Goal: Use online tool/utility

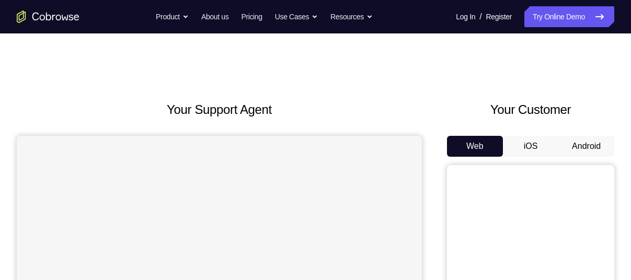
click at [597, 145] on button "Android" at bounding box center [587, 146] width 56 height 21
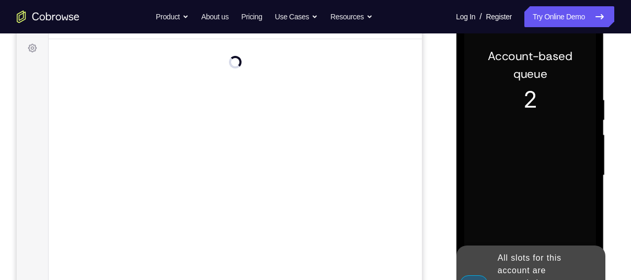
scroll to position [177, 0]
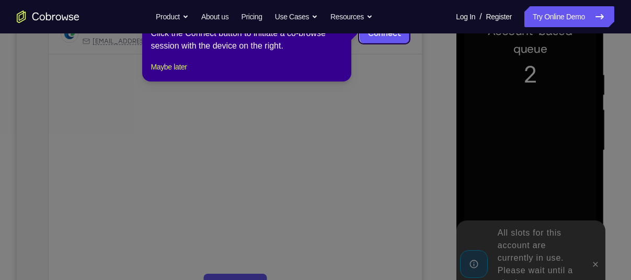
click at [594, 260] on icon at bounding box center [319, 140] width 639 height 280
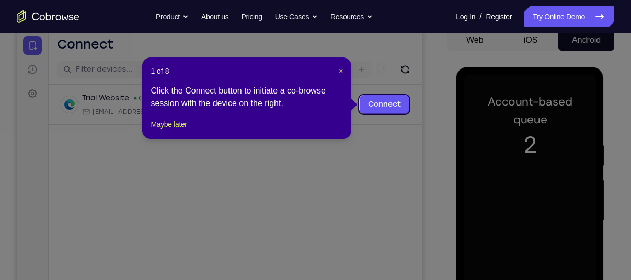
scroll to position [105, 0]
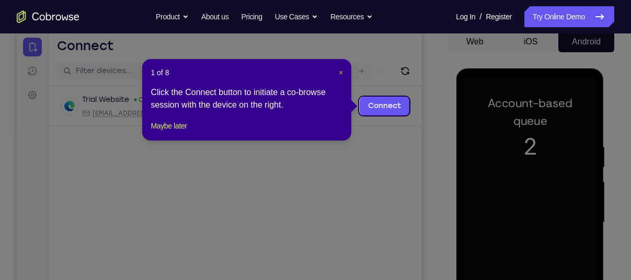
click at [340, 74] on span "×" at bounding box center [341, 73] width 4 height 8
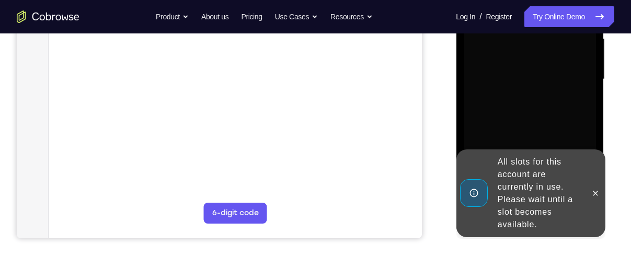
scroll to position [251, 0]
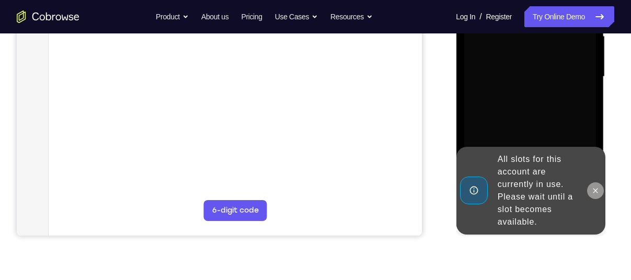
click at [593, 190] on icon at bounding box center [595, 191] width 8 height 8
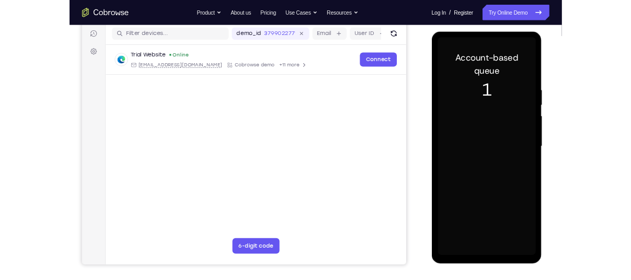
scroll to position [129, 0]
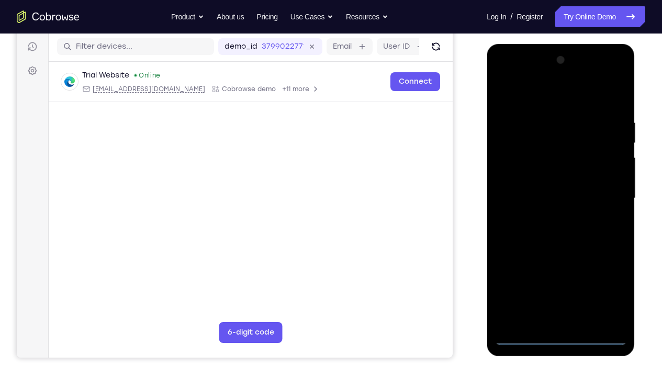
click at [560, 280] on div at bounding box center [560, 198] width 132 height 293
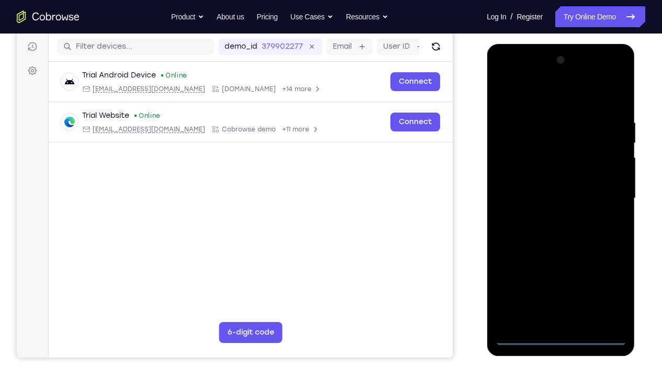
click at [607, 280] on div at bounding box center [560, 198] width 132 height 293
click at [542, 99] on div at bounding box center [560, 198] width 132 height 293
click at [605, 196] on div at bounding box center [560, 198] width 132 height 293
click at [569, 280] on div at bounding box center [560, 198] width 132 height 293
click at [563, 183] on div at bounding box center [560, 198] width 132 height 293
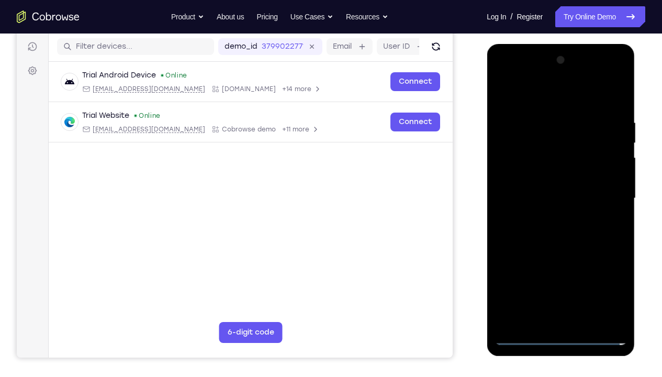
click at [560, 175] on div at bounding box center [560, 198] width 132 height 293
click at [554, 195] on div at bounding box center [560, 198] width 132 height 293
click at [562, 232] on div at bounding box center [560, 198] width 132 height 293
click at [568, 229] on div at bounding box center [560, 198] width 132 height 293
click at [575, 252] on div at bounding box center [560, 198] width 132 height 293
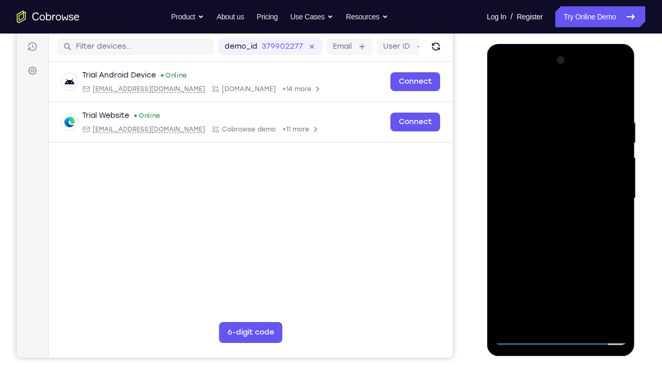
click at [587, 280] on div at bounding box center [560, 198] width 132 height 293
click at [560, 251] on div at bounding box center [560, 198] width 132 height 293
click at [524, 280] on div at bounding box center [560, 198] width 132 height 293
click at [620, 89] on div at bounding box center [560, 198] width 132 height 293
click at [505, 280] on div at bounding box center [560, 198] width 132 height 293
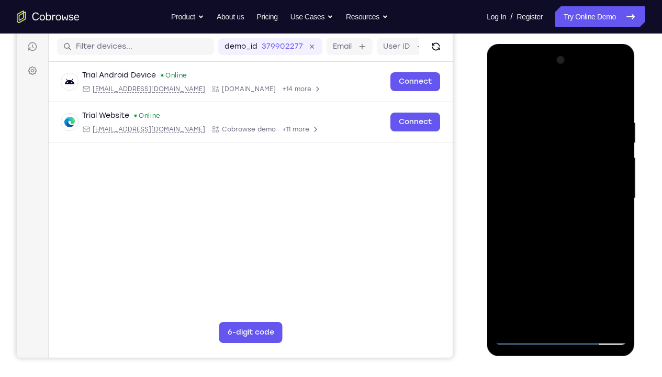
click at [548, 121] on div at bounding box center [560, 198] width 132 height 293
click at [614, 192] on div at bounding box center [560, 198] width 132 height 293
click at [614, 158] on div at bounding box center [560, 198] width 132 height 293
click at [612, 98] on div at bounding box center [560, 198] width 132 height 293
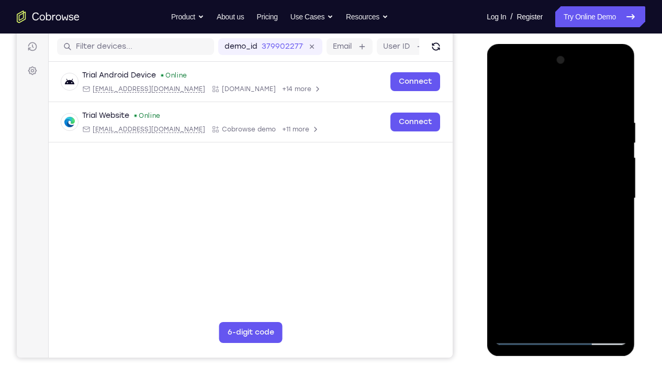
click at [604, 78] on div at bounding box center [560, 198] width 132 height 293
click at [524, 77] on div at bounding box center [560, 198] width 132 height 293
click at [540, 141] on div at bounding box center [560, 198] width 132 height 293
click at [544, 92] on div at bounding box center [560, 198] width 132 height 293
drag, startPoint x: 549, startPoint y: 210, endPoint x: 561, endPoint y: 111, distance: 99.6
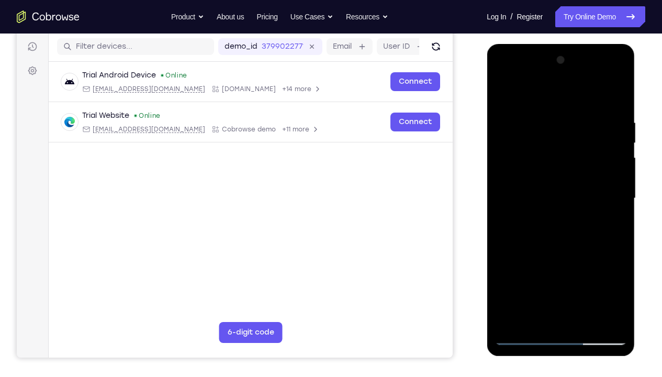
click at [561, 111] on div at bounding box center [560, 198] width 132 height 293
drag, startPoint x: 527, startPoint y: 224, endPoint x: 526, endPoint y: 156, distance: 68.0
click at [526, 156] on div at bounding box center [560, 198] width 132 height 293
click at [522, 280] on div at bounding box center [560, 198] width 132 height 293
click at [552, 145] on div at bounding box center [560, 198] width 132 height 293
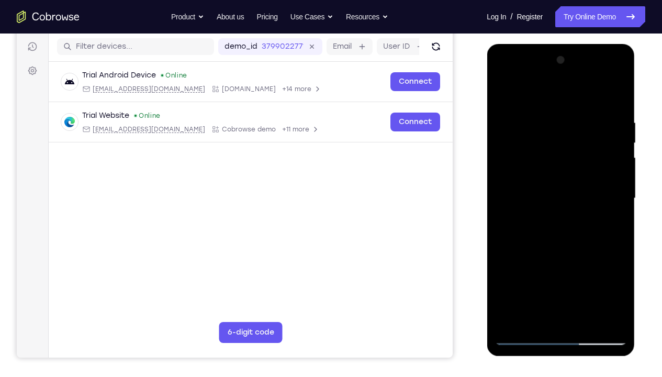
click at [549, 113] on div at bounding box center [560, 198] width 132 height 293
drag, startPoint x: 559, startPoint y: 191, endPoint x: 582, endPoint y: 84, distance: 110.3
click at [582, 84] on div at bounding box center [560, 198] width 132 height 293
drag, startPoint x: 546, startPoint y: 219, endPoint x: 553, endPoint y: 134, distance: 85.0
click at [553, 134] on div at bounding box center [560, 198] width 132 height 293
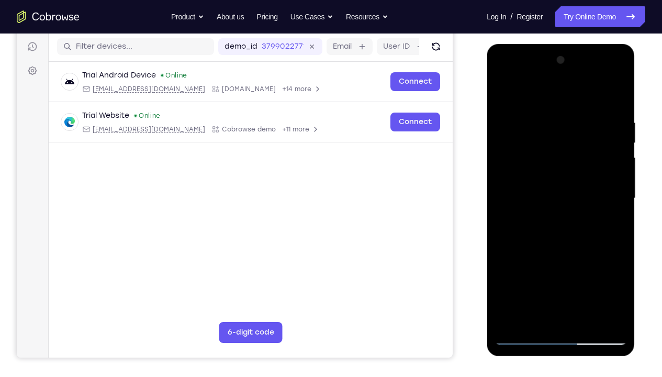
drag, startPoint x: 528, startPoint y: 251, endPoint x: 541, endPoint y: 126, distance: 125.7
click at [541, 126] on div at bounding box center [560, 198] width 132 height 293
drag, startPoint x: 529, startPoint y: 254, endPoint x: 537, endPoint y: 164, distance: 90.3
click at [537, 164] on div at bounding box center [560, 198] width 132 height 293
drag, startPoint x: 529, startPoint y: 243, endPoint x: 533, endPoint y: 124, distance: 119.3
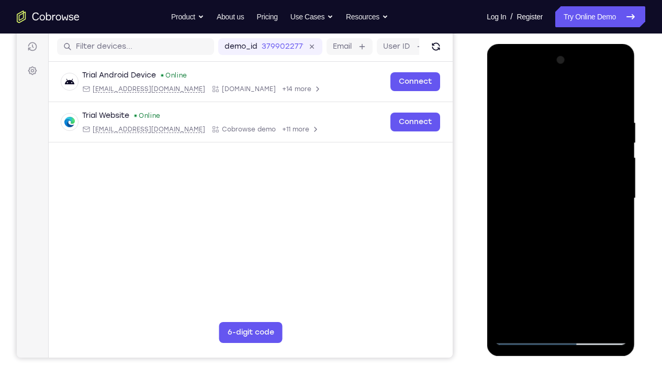
click at [533, 124] on div at bounding box center [560, 198] width 132 height 293
click at [557, 176] on div at bounding box center [560, 198] width 132 height 293
click at [603, 209] on div at bounding box center [560, 198] width 132 height 293
click at [556, 230] on div at bounding box center [560, 198] width 132 height 293
click at [598, 143] on div at bounding box center [560, 198] width 132 height 293
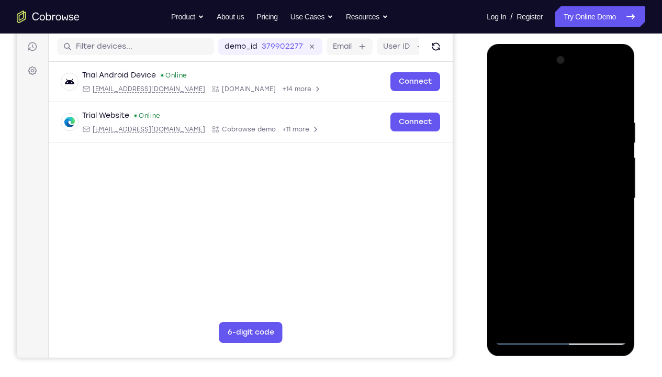
click at [598, 143] on div at bounding box center [560, 198] width 132 height 293
drag, startPoint x: 611, startPoint y: 152, endPoint x: 630, endPoint y: 151, distance: 18.9
click at [630, 151] on div at bounding box center [560, 200] width 148 height 312
click at [573, 124] on div at bounding box center [560, 198] width 132 height 293
click at [541, 210] on div at bounding box center [560, 198] width 132 height 293
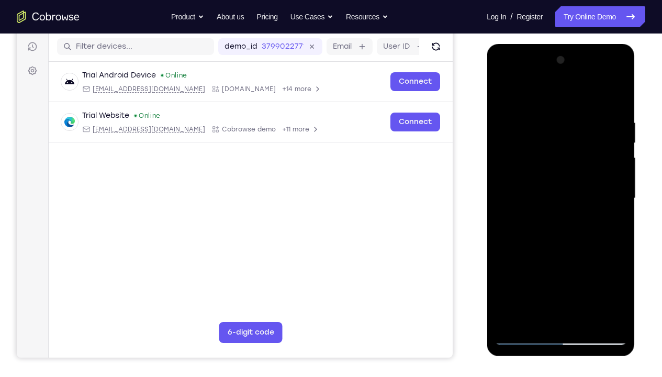
click at [522, 280] on div at bounding box center [560, 198] width 132 height 293
click at [559, 280] on div at bounding box center [560, 198] width 132 height 293
click at [521, 280] on div at bounding box center [560, 198] width 132 height 293
click at [578, 280] on div at bounding box center [560, 198] width 132 height 293
click at [522, 280] on div at bounding box center [560, 198] width 132 height 293
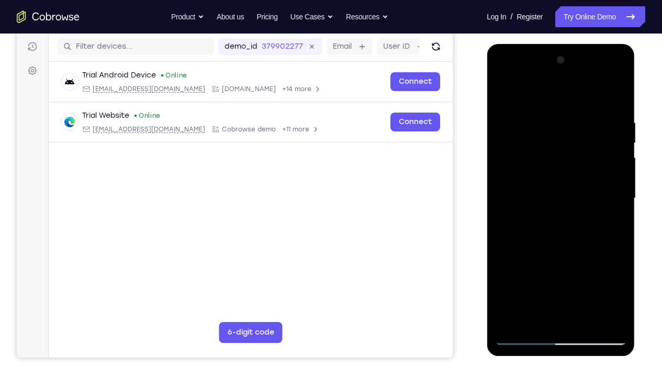
click at [509, 254] on div at bounding box center [560, 198] width 132 height 293
click at [613, 142] on div at bounding box center [560, 198] width 132 height 293
click at [604, 74] on div at bounding box center [560, 198] width 132 height 293
click at [531, 93] on div at bounding box center [560, 198] width 132 height 293
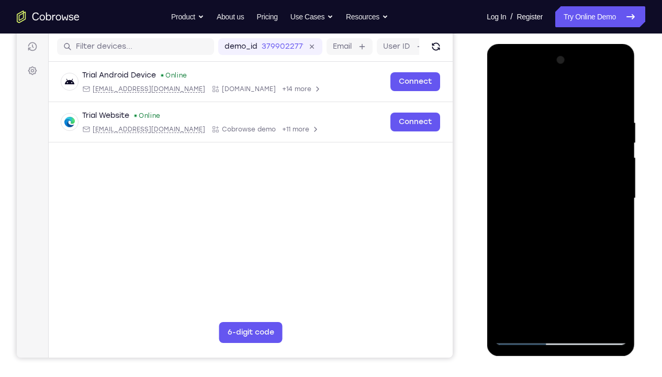
click at [584, 280] on div at bounding box center [560, 198] width 132 height 293
click at [545, 202] on div at bounding box center [560, 198] width 132 height 293
click at [532, 280] on div at bounding box center [560, 198] width 132 height 293
click at [568, 241] on div at bounding box center [560, 198] width 132 height 293
click at [566, 244] on div at bounding box center [560, 198] width 132 height 293
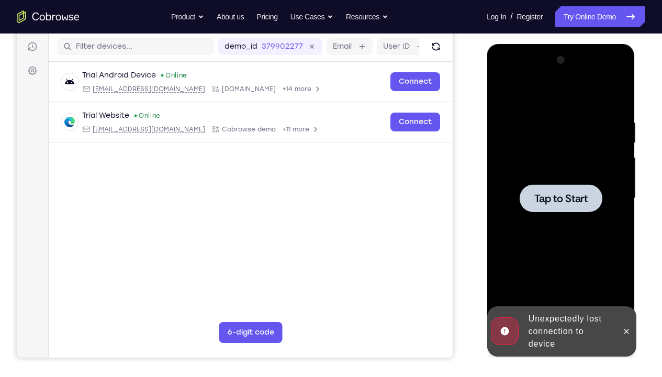
click at [579, 197] on span "Tap to Start" at bounding box center [559, 198] width 53 height 10
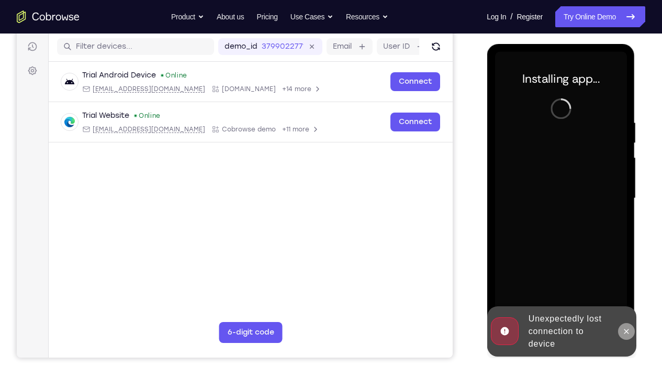
click at [626, 280] on icon at bounding box center [625, 331] width 8 height 8
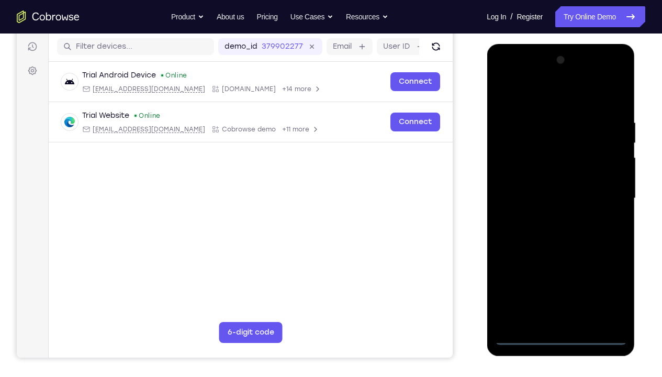
click at [560, 280] on div at bounding box center [560, 198] width 132 height 293
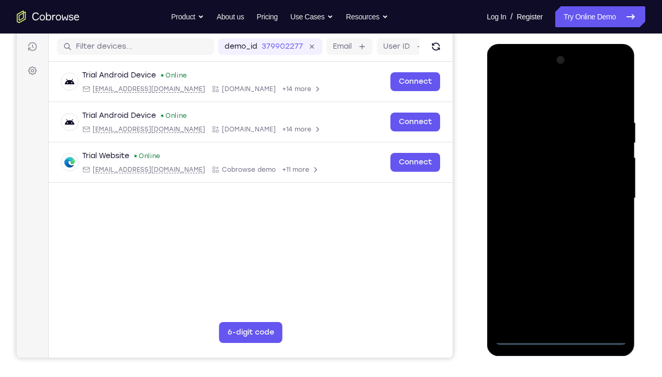
click at [605, 280] on div at bounding box center [560, 198] width 132 height 293
click at [540, 98] on div at bounding box center [560, 198] width 132 height 293
click at [551, 146] on div at bounding box center [560, 198] width 132 height 293
click at [552, 140] on div at bounding box center [560, 198] width 132 height 293
click at [538, 112] on div at bounding box center [560, 198] width 132 height 293
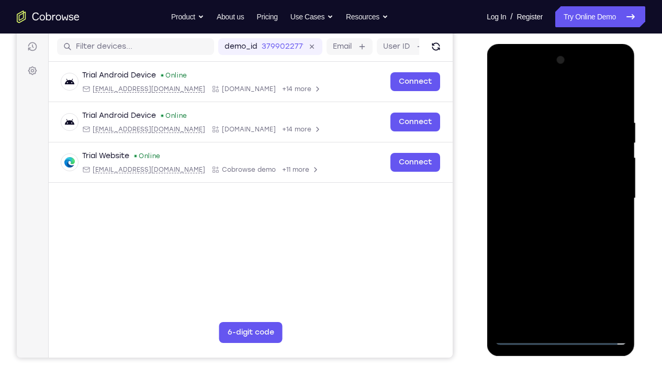
drag, startPoint x: 548, startPoint y: 211, endPoint x: 562, endPoint y: 157, distance: 56.2
click at [562, 157] on div at bounding box center [560, 198] width 132 height 293
drag, startPoint x: 552, startPoint y: 236, endPoint x: 550, endPoint y: 135, distance: 100.4
click at [550, 135] on div at bounding box center [560, 198] width 132 height 293
drag, startPoint x: 538, startPoint y: 238, endPoint x: 528, endPoint y: 106, distance: 132.7
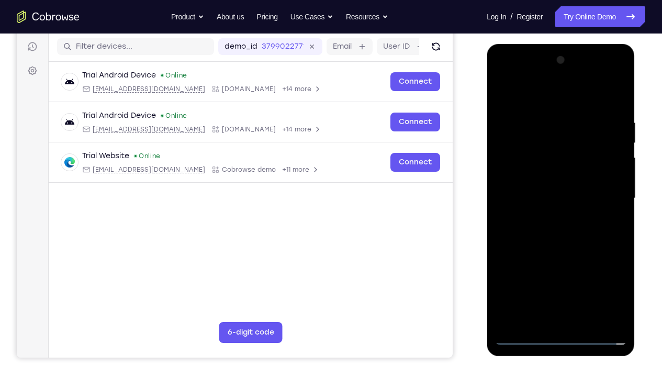
click at [528, 106] on div at bounding box center [560, 198] width 132 height 293
drag, startPoint x: 533, startPoint y: 222, endPoint x: 547, endPoint y: 97, distance: 125.8
click at [547, 97] on div at bounding box center [560, 198] width 132 height 293
drag, startPoint x: 545, startPoint y: 196, endPoint x: 549, endPoint y: 107, distance: 89.0
click at [549, 107] on div at bounding box center [560, 198] width 132 height 293
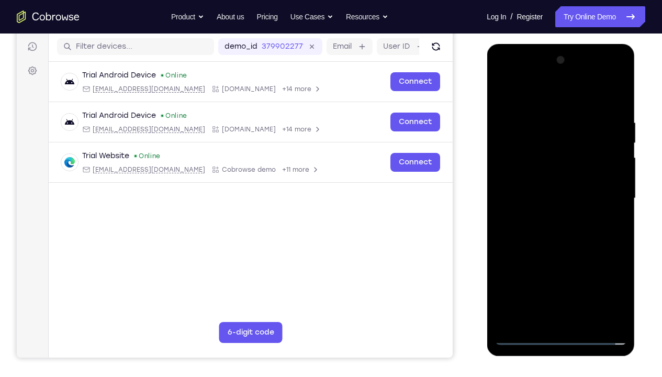
drag, startPoint x: 545, startPoint y: 205, endPoint x: 548, endPoint y: 124, distance: 81.1
click at [548, 124] on div at bounding box center [560, 198] width 132 height 293
drag, startPoint x: 535, startPoint y: 237, endPoint x: 553, endPoint y: 137, distance: 102.0
click at [553, 137] on div at bounding box center [560, 198] width 132 height 293
drag, startPoint x: 544, startPoint y: 220, endPoint x: 543, endPoint y: 150, distance: 69.6
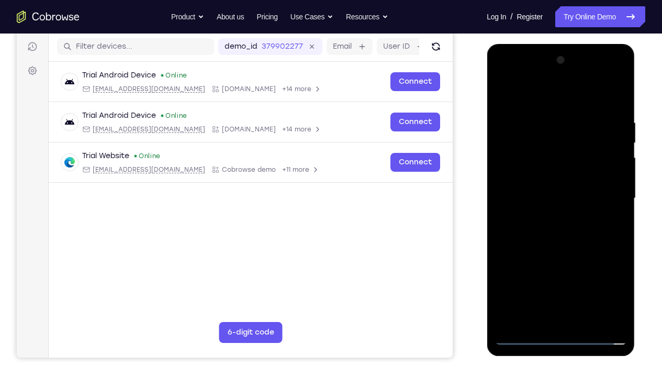
click at [543, 150] on div at bounding box center [560, 198] width 132 height 293
drag, startPoint x: 555, startPoint y: 267, endPoint x: 560, endPoint y: 180, distance: 86.9
click at [560, 180] on div at bounding box center [560, 198] width 132 height 293
click at [569, 254] on div at bounding box center [560, 198] width 132 height 293
click at [524, 280] on div at bounding box center [560, 198] width 132 height 293
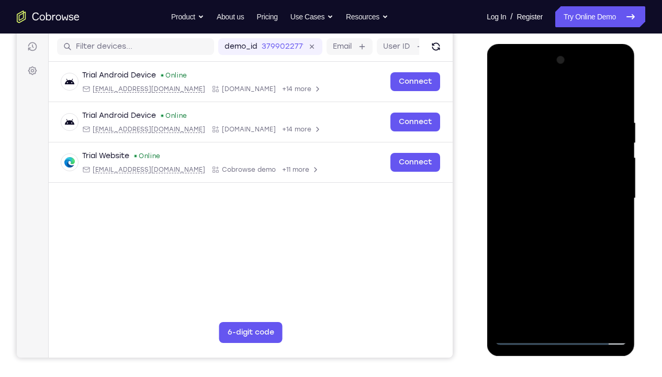
click at [557, 280] on div at bounding box center [560, 198] width 132 height 293
click at [601, 144] on div at bounding box center [560, 198] width 132 height 293
drag, startPoint x: 610, startPoint y: 151, endPoint x: 636, endPoint y: 146, distance: 26.6
click at [631, 146] on html "Online web based iOS Simulators and Android Emulators. Run iPhone, iPad, Mobile…" at bounding box center [560, 201] width 149 height 314
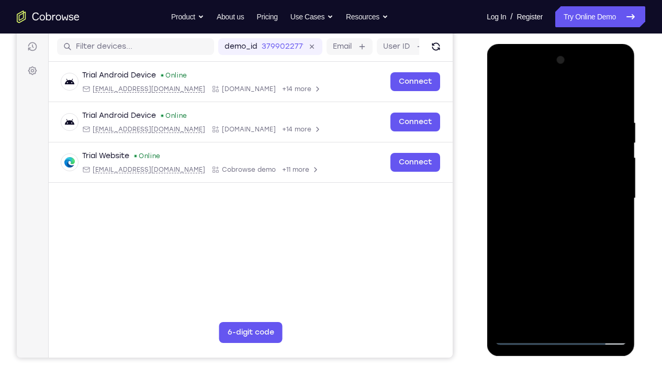
drag, startPoint x: 612, startPoint y: 153, endPoint x: 628, endPoint y: 153, distance: 15.7
click at [628, 153] on div at bounding box center [560, 200] width 148 height 312
click at [568, 122] on div at bounding box center [560, 198] width 132 height 293
drag, startPoint x: 589, startPoint y: 174, endPoint x: 592, endPoint y: 128, distance: 46.6
click at [592, 128] on div at bounding box center [560, 198] width 132 height 293
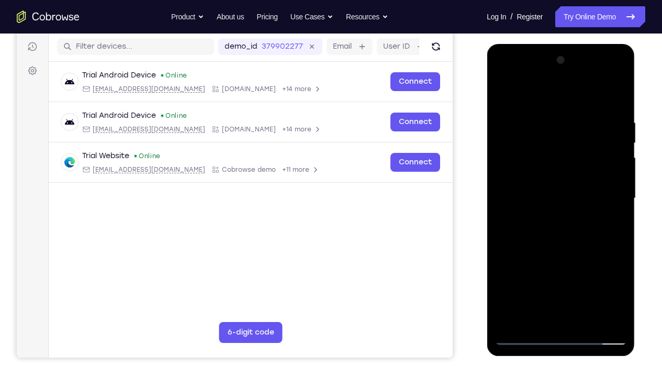
drag, startPoint x: 551, startPoint y: 203, endPoint x: 561, endPoint y: 173, distance: 31.3
click at [561, 173] on div at bounding box center [560, 198] width 132 height 293
click at [530, 228] on div at bounding box center [560, 198] width 132 height 293
click at [512, 200] on div at bounding box center [560, 198] width 132 height 293
click at [618, 280] on div at bounding box center [560, 198] width 132 height 293
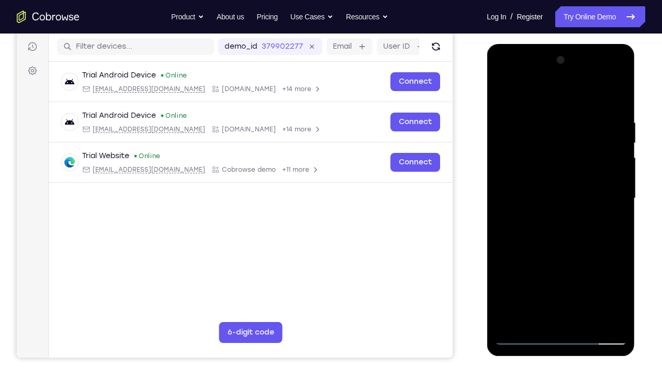
click at [527, 280] on div at bounding box center [560, 198] width 132 height 293
click at [528, 252] on div at bounding box center [560, 198] width 132 height 293
click at [510, 208] on div at bounding box center [560, 198] width 132 height 293
drag, startPoint x: 559, startPoint y: 206, endPoint x: 562, endPoint y: 183, distance: 22.6
click at [562, 183] on div at bounding box center [560, 198] width 132 height 293
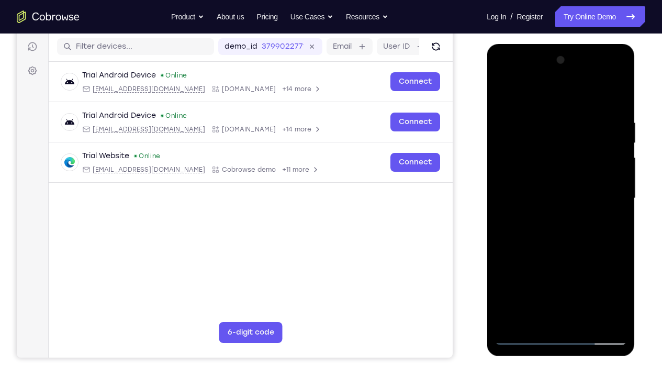
click at [530, 228] on div at bounding box center [560, 198] width 132 height 293
drag, startPoint x: 542, startPoint y: 194, endPoint x: 547, endPoint y: 170, distance: 24.4
click at [547, 170] on div at bounding box center [560, 198] width 132 height 293
drag, startPoint x: 538, startPoint y: 221, endPoint x: 541, endPoint y: 179, distance: 42.4
click at [541, 179] on div at bounding box center [560, 198] width 132 height 293
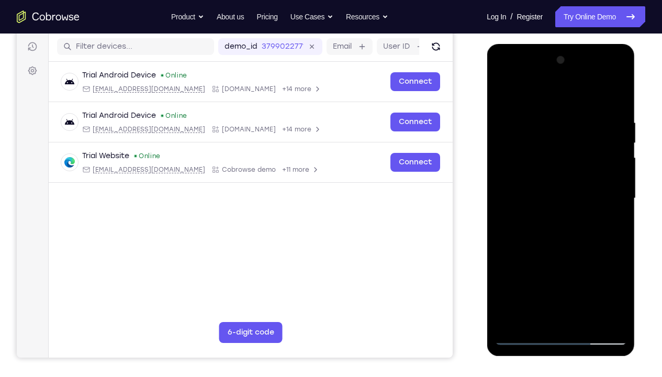
click at [513, 208] on div at bounding box center [560, 198] width 132 height 293
drag, startPoint x: 564, startPoint y: 215, endPoint x: 567, endPoint y: 194, distance: 21.2
click at [567, 194] on div at bounding box center [560, 198] width 132 height 293
drag, startPoint x: 565, startPoint y: 211, endPoint x: 567, endPoint y: 179, distance: 31.4
click at [567, 179] on div at bounding box center [560, 198] width 132 height 293
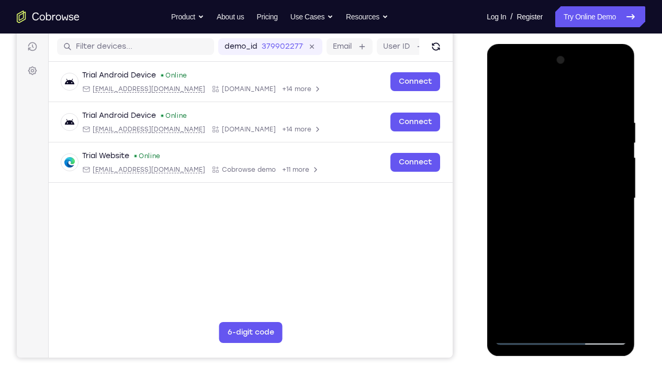
drag, startPoint x: 576, startPoint y: 186, endPoint x: 576, endPoint y: 161, distance: 25.1
click at [576, 161] on div at bounding box center [560, 198] width 132 height 293
click at [576, 184] on div at bounding box center [560, 198] width 132 height 293
click at [575, 251] on div at bounding box center [560, 198] width 132 height 293
click at [604, 78] on div at bounding box center [560, 198] width 132 height 293
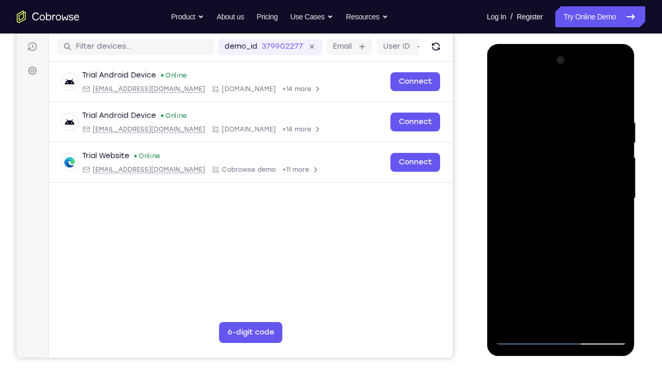
click at [514, 76] on div at bounding box center [560, 198] width 132 height 293
click at [606, 189] on div at bounding box center [560, 198] width 132 height 293
click at [549, 217] on div at bounding box center [560, 198] width 132 height 293
click at [563, 175] on div at bounding box center [560, 198] width 132 height 293
click at [548, 193] on div at bounding box center [560, 198] width 132 height 293
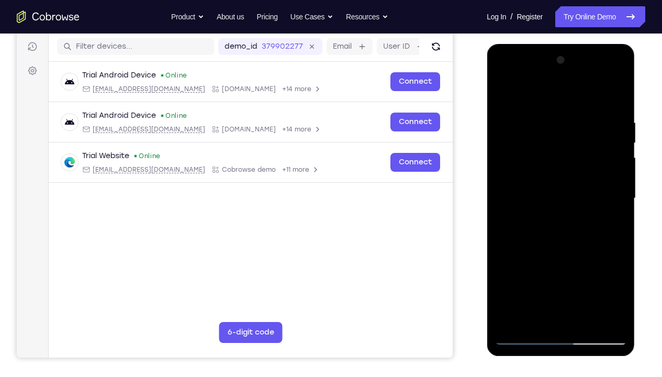
click at [552, 218] on div at bounding box center [560, 198] width 132 height 293
click at [563, 173] on div at bounding box center [560, 198] width 132 height 293
click at [586, 280] on div at bounding box center [560, 198] width 132 height 293
click at [565, 251] on div at bounding box center [560, 198] width 132 height 293
click at [563, 207] on div at bounding box center [560, 198] width 132 height 293
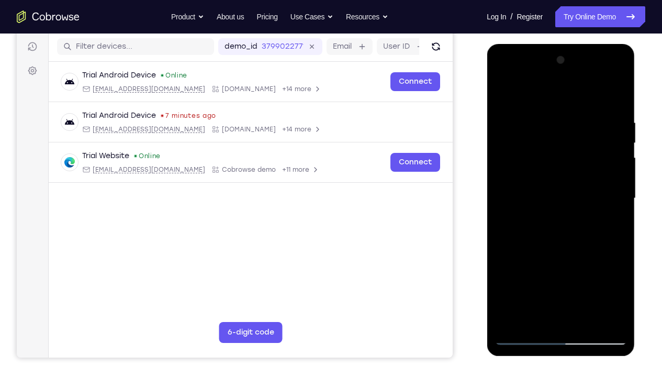
click at [537, 280] on div at bounding box center [560, 198] width 132 height 293
click at [558, 243] on div at bounding box center [560, 198] width 132 height 293
click at [612, 224] on div at bounding box center [560, 198] width 132 height 293
click at [604, 76] on div at bounding box center [560, 198] width 132 height 293
click at [549, 90] on div at bounding box center [560, 198] width 132 height 293
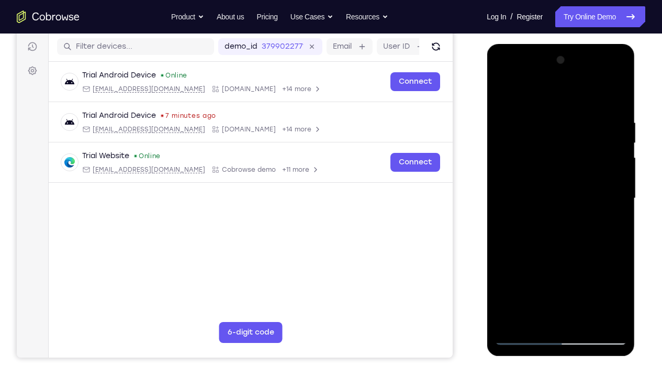
click at [537, 93] on div at bounding box center [560, 198] width 132 height 293
drag, startPoint x: 544, startPoint y: 104, endPoint x: 632, endPoint y: 92, distance: 88.8
click at [631, 92] on div at bounding box center [560, 200] width 148 height 312
click at [551, 119] on div at bounding box center [560, 198] width 132 height 293
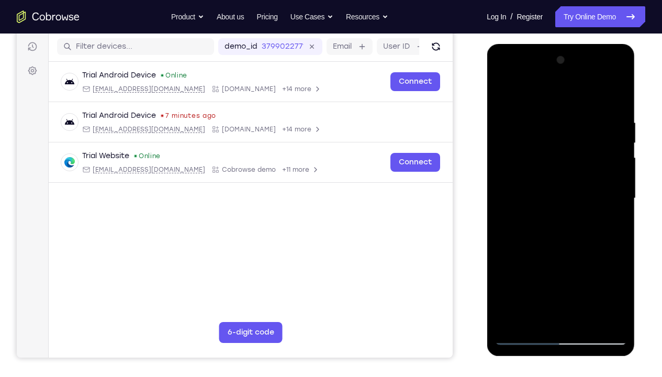
click at [604, 78] on div at bounding box center [560, 198] width 132 height 293
click at [532, 108] on div at bounding box center [560, 198] width 132 height 293
click at [534, 280] on div at bounding box center [560, 198] width 132 height 293
click at [562, 240] on div at bounding box center [560, 198] width 132 height 293
click at [611, 222] on div at bounding box center [560, 198] width 132 height 293
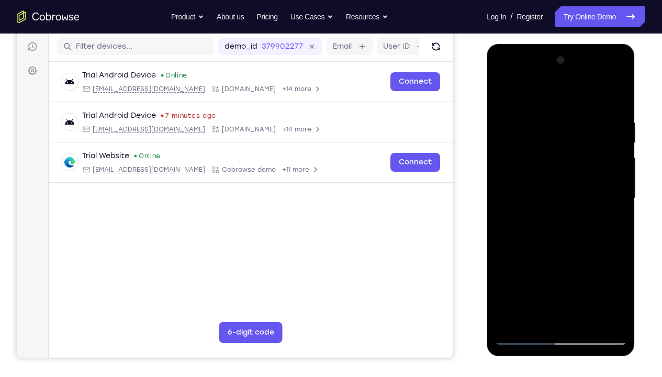
click at [503, 95] on div at bounding box center [560, 198] width 132 height 293
click at [540, 120] on div at bounding box center [560, 198] width 132 height 293
click at [612, 229] on div at bounding box center [560, 198] width 132 height 293
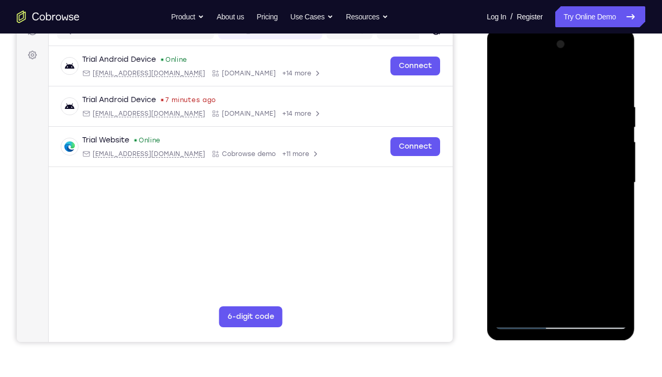
scroll to position [144, 0]
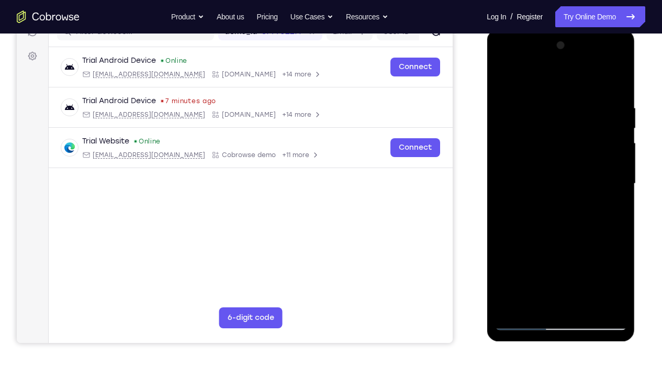
click at [620, 198] on div at bounding box center [560, 183] width 132 height 293
click at [619, 198] on div at bounding box center [560, 183] width 132 height 293
click at [613, 85] on div at bounding box center [560, 183] width 132 height 293
click at [585, 107] on div at bounding box center [560, 183] width 132 height 293
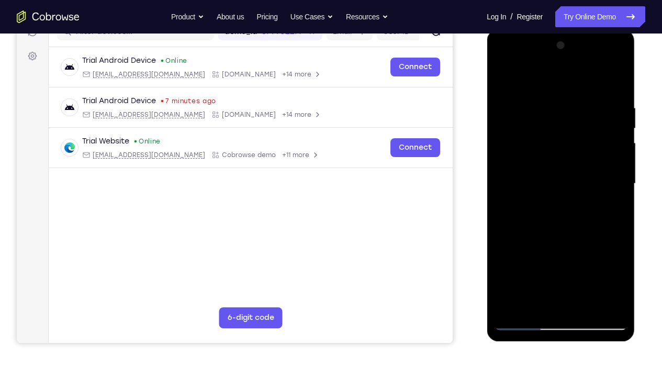
click at [613, 180] on div at bounding box center [560, 183] width 132 height 293
click at [506, 210] on div at bounding box center [560, 183] width 132 height 293
click at [615, 83] on div at bounding box center [560, 183] width 132 height 293
drag, startPoint x: 569, startPoint y: 174, endPoint x: 572, endPoint y: 272, distance: 98.9
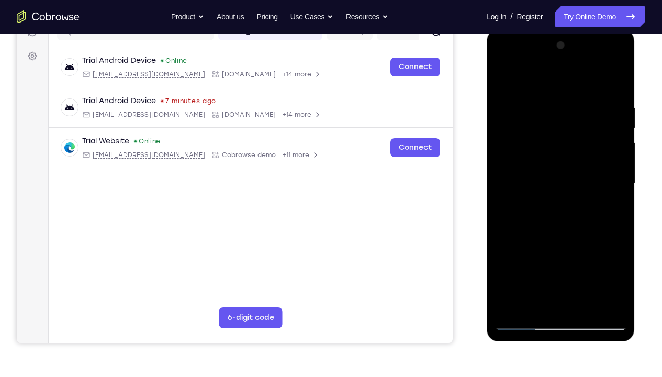
click at [572, 272] on div at bounding box center [560, 183] width 132 height 293
click at [617, 178] on div at bounding box center [560, 183] width 132 height 293
click at [548, 107] on div at bounding box center [560, 183] width 132 height 293
click at [611, 200] on div at bounding box center [560, 183] width 132 height 293
click at [613, 85] on div at bounding box center [560, 183] width 132 height 293
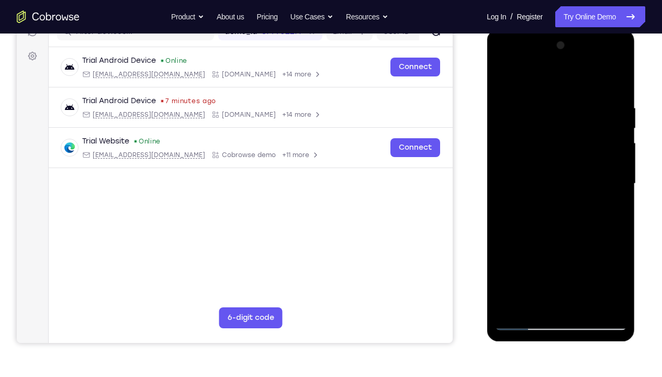
click at [537, 280] on div at bounding box center [560, 183] width 132 height 293
drag, startPoint x: 562, startPoint y: 227, endPoint x: 562, endPoint y: 195, distance: 31.9
click at [562, 195] on div at bounding box center [560, 183] width 132 height 293
click at [564, 213] on div at bounding box center [560, 183] width 132 height 293
drag, startPoint x: 581, startPoint y: 172, endPoint x: 586, endPoint y: 224, distance: 52.6
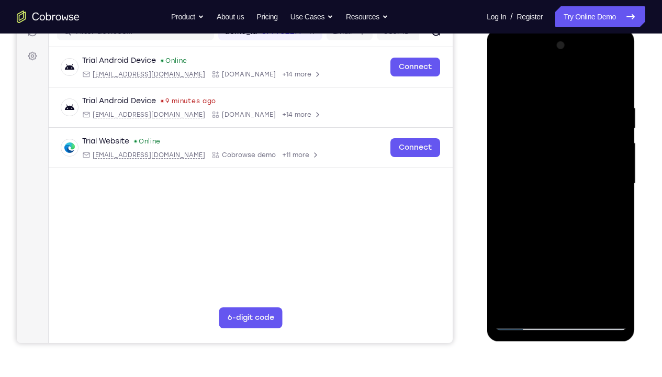
click at [586, 224] on div at bounding box center [560, 183] width 132 height 293
click at [510, 280] on div at bounding box center [560, 183] width 132 height 293
drag, startPoint x: 571, startPoint y: 162, endPoint x: 577, endPoint y: 246, distance: 85.0
click at [577, 246] on div at bounding box center [560, 183] width 132 height 293
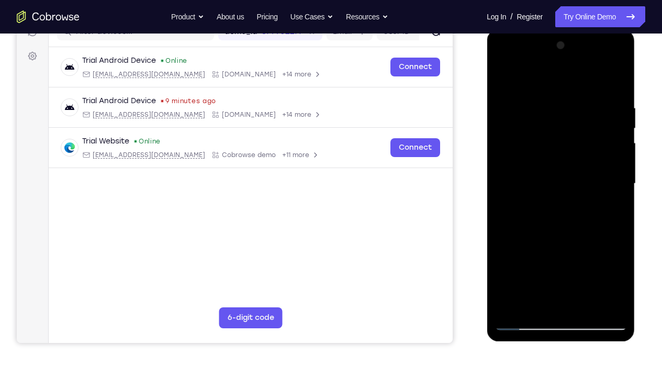
drag, startPoint x: 576, startPoint y: 202, endPoint x: 580, endPoint y: 298, distance: 95.3
click at [580, 280] on div at bounding box center [560, 183] width 132 height 293
click at [541, 104] on div at bounding box center [560, 183] width 132 height 293
click at [607, 159] on div at bounding box center [560, 183] width 132 height 293
click at [616, 215] on div at bounding box center [560, 183] width 132 height 293
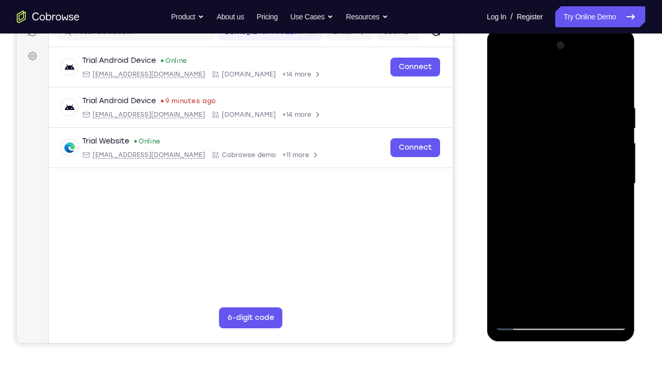
click at [607, 189] on div at bounding box center [560, 183] width 132 height 293
click at [614, 110] on div at bounding box center [560, 183] width 132 height 293
click at [612, 178] on div at bounding box center [560, 183] width 132 height 293
click at [612, 169] on div at bounding box center [560, 183] width 132 height 293
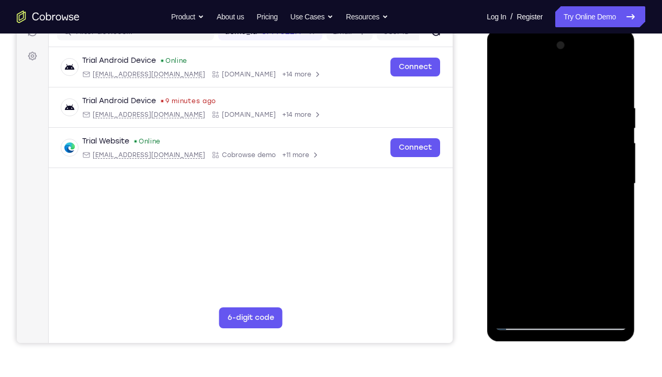
click at [612, 83] on div at bounding box center [560, 183] width 132 height 293
click at [588, 280] on div at bounding box center [560, 183] width 132 height 293
drag, startPoint x: 560, startPoint y: 206, endPoint x: 558, endPoint y: 290, distance: 84.2
click at [558, 280] on div at bounding box center [560, 183] width 132 height 293
click at [619, 128] on div at bounding box center [560, 183] width 132 height 293
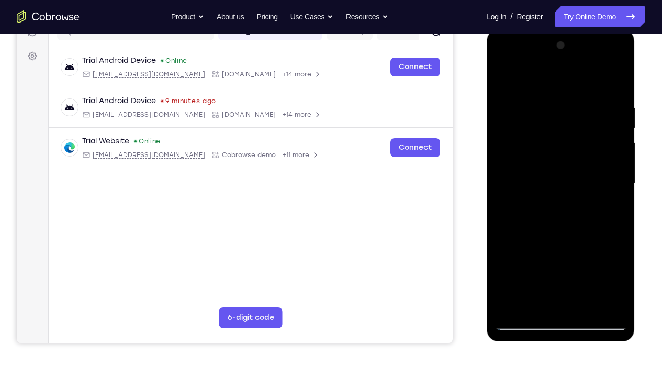
click at [619, 128] on div at bounding box center [560, 183] width 132 height 293
drag, startPoint x: 562, startPoint y: 155, endPoint x: 1019, endPoint y: 377, distance: 507.4
click at [558, 280] on html "Online web based iOS Simulators and Android Emulators. Run iPhone, iPad, Mobile…" at bounding box center [560, 186] width 149 height 314
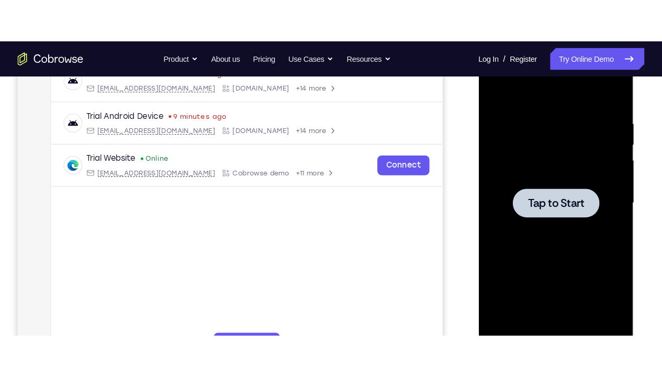
scroll to position [178, 0]
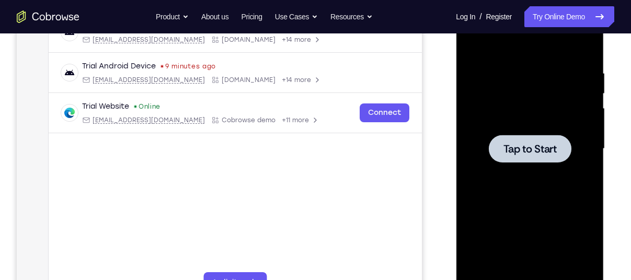
click at [510, 153] on span "Tap to Start" at bounding box center [529, 149] width 53 height 10
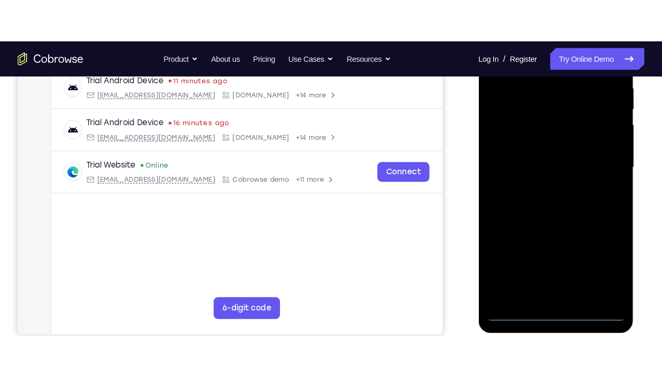
scroll to position [212, 0]
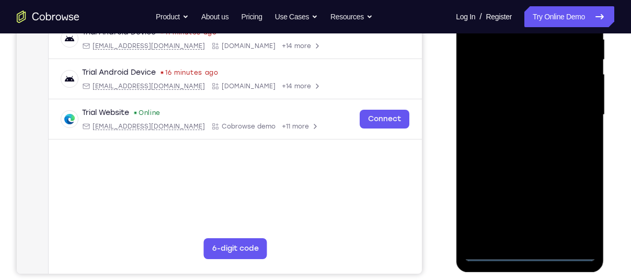
click at [528, 258] on div at bounding box center [530, 115] width 132 height 293
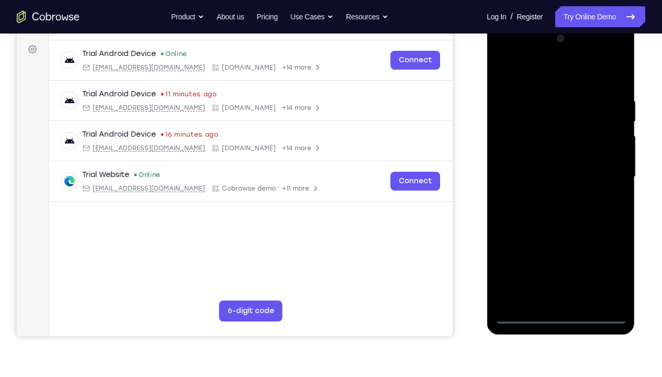
click at [606, 272] on div at bounding box center [560, 176] width 132 height 293
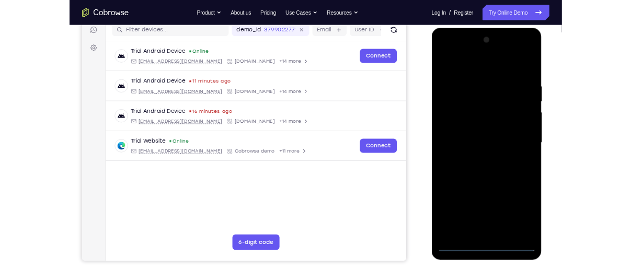
scroll to position [116, 0]
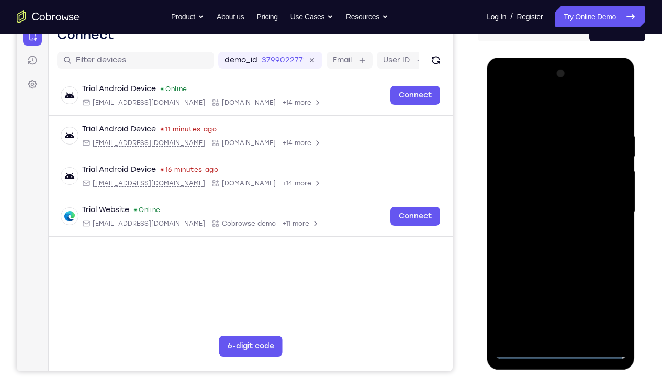
click at [548, 111] on div at bounding box center [560, 211] width 132 height 293
click at [602, 211] on div at bounding box center [560, 211] width 132 height 293
click at [602, 206] on div at bounding box center [560, 211] width 132 height 293
click at [608, 203] on div at bounding box center [560, 211] width 132 height 293
click at [548, 280] on div at bounding box center [560, 211] width 132 height 293
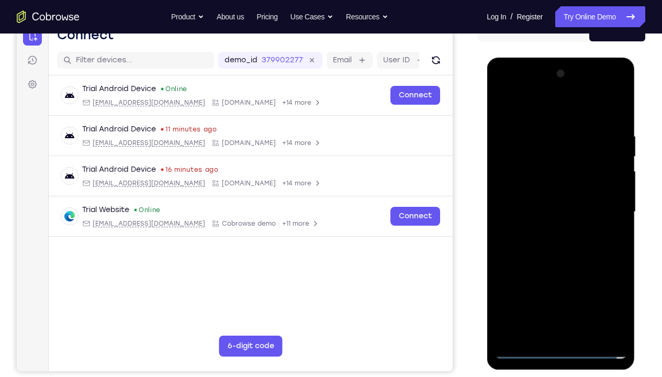
click at [549, 230] on div at bounding box center [560, 211] width 132 height 293
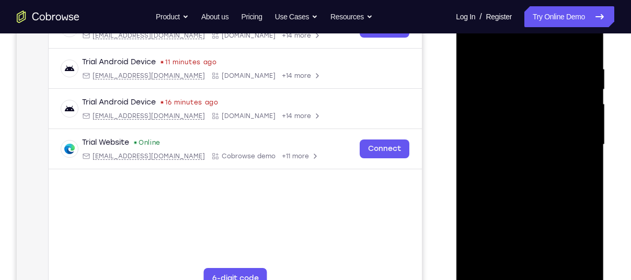
scroll to position [184, 0]
click at [522, 133] on div at bounding box center [530, 143] width 132 height 293
click at [525, 121] on div at bounding box center [530, 143] width 132 height 293
click at [513, 149] on div at bounding box center [530, 143] width 132 height 293
click at [507, 177] on div at bounding box center [530, 143] width 132 height 293
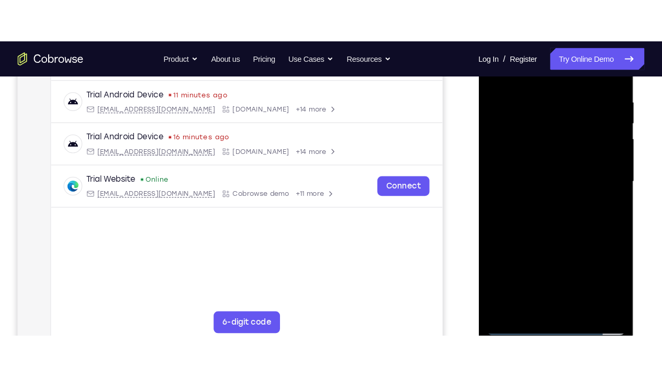
scroll to position [194, 0]
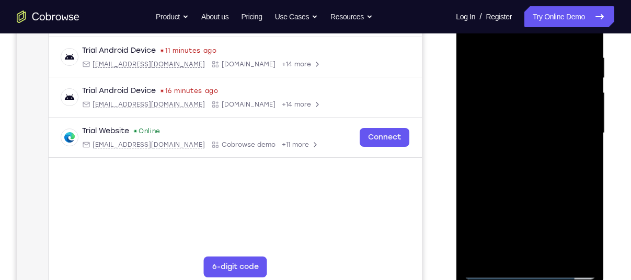
click at [535, 184] on div at bounding box center [530, 133] width 132 height 293
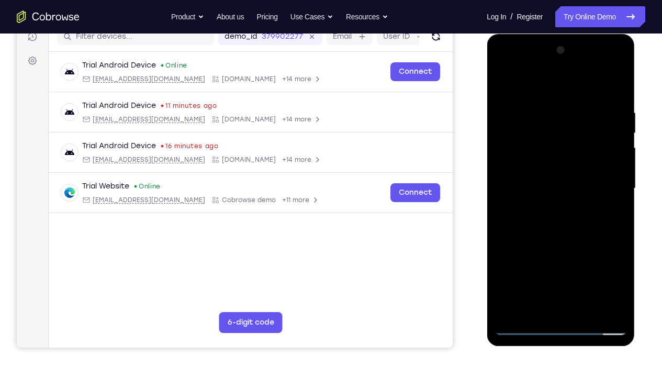
scroll to position [138, 0]
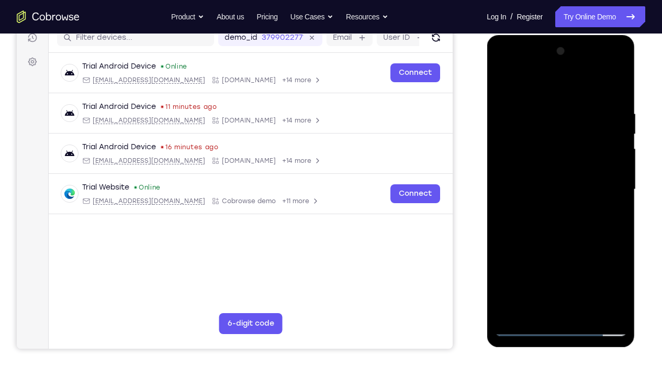
click at [589, 280] on div at bounding box center [560, 189] width 132 height 293
click at [566, 242] on div at bounding box center [560, 189] width 132 height 293
click at [506, 82] on div at bounding box center [560, 189] width 132 height 293
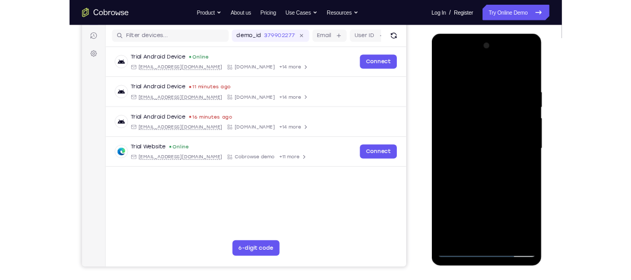
scroll to position [127, 0]
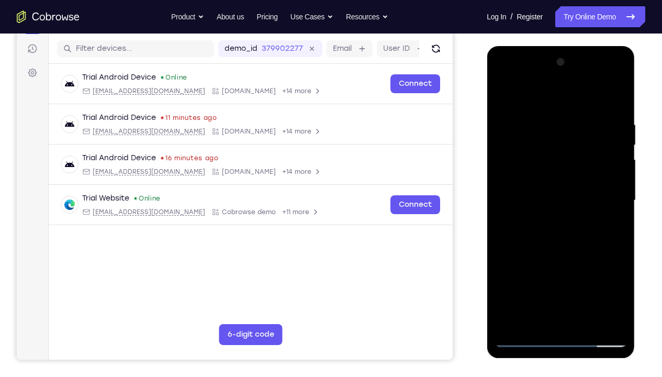
click at [549, 124] on div at bounding box center [560, 200] width 132 height 293
click at [612, 223] on div at bounding box center [560, 200] width 132 height 293
click at [612, 98] on div at bounding box center [560, 200] width 132 height 293
click at [574, 118] on div at bounding box center [560, 200] width 132 height 293
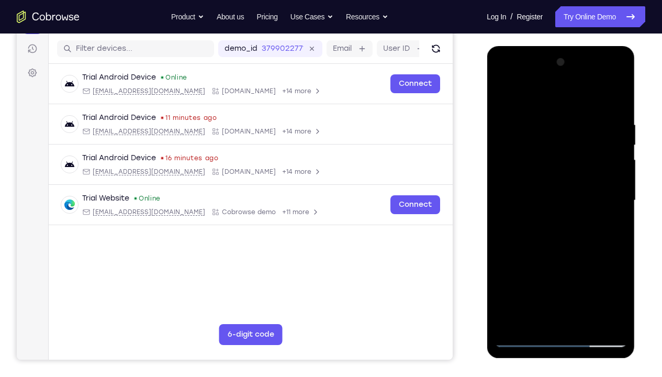
click at [506, 184] on div at bounding box center [560, 200] width 132 height 293
click at [601, 196] on div at bounding box center [560, 200] width 132 height 293
click at [610, 221] on div at bounding box center [560, 200] width 132 height 293
click at [612, 100] on div at bounding box center [560, 200] width 132 height 293
click at [608, 118] on div at bounding box center [560, 200] width 132 height 293
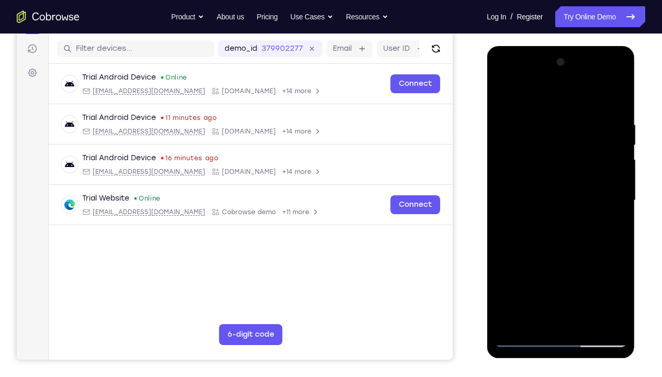
click at [616, 101] on div at bounding box center [560, 200] width 132 height 293
click at [528, 280] on div at bounding box center [560, 200] width 132 height 293
click at [613, 99] on div at bounding box center [560, 200] width 132 height 293
click at [503, 93] on div at bounding box center [560, 200] width 132 height 293
click at [507, 95] on div at bounding box center [560, 200] width 132 height 293
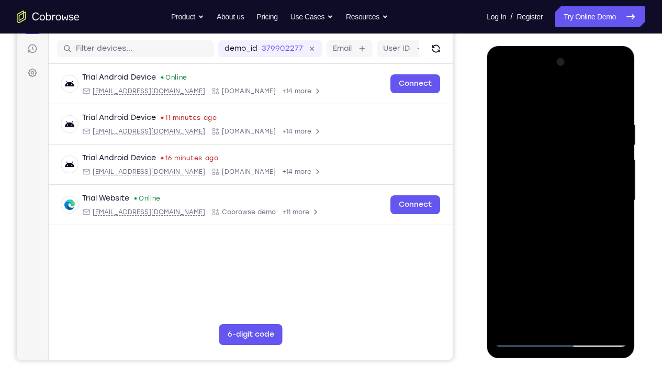
click at [536, 280] on div at bounding box center [560, 200] width 132 height 293
drag, startPoint x: 578, startPoint y: 233, endPoint x: 576, endPoint y: 167, distance: 65.9
click at [576, 167] on div at bounding box center [560, 200] width 132 height 293
drag, startPoint x: 570, startPoint y: 246, endPoint x: 557, endPoint y: 180, distance: 67.1
click at [557, 180] on div at bounding box center [560, 200] width 132 height 293
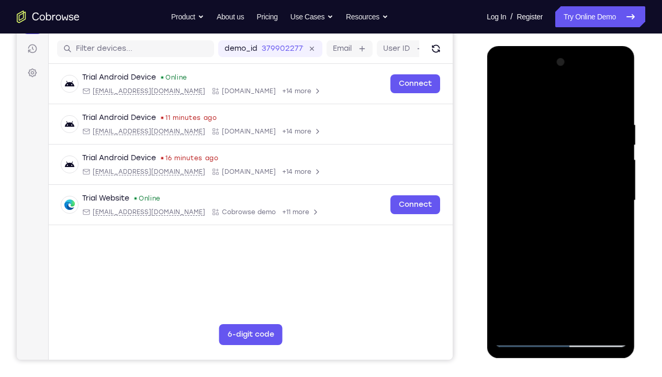
drag, startPoint x: 571, startPoint y: 247, endPoint x: 570, endPoint y: 183, distance: 64.3
click at [570, 183] on div at bounding box center [560, 200] width 132 height 293
drag, startPoint x: 573, startPoint y: 272, endPoint x: 577, endPoint y: 222, distance: 49.9
click at [577, 222] on div at bounding box center [560, 200] width 132 height 293
drag, startPoint x: 542, startPoint y: 247, endPoint x: 554, endPoint y: 169, distance: 78.4
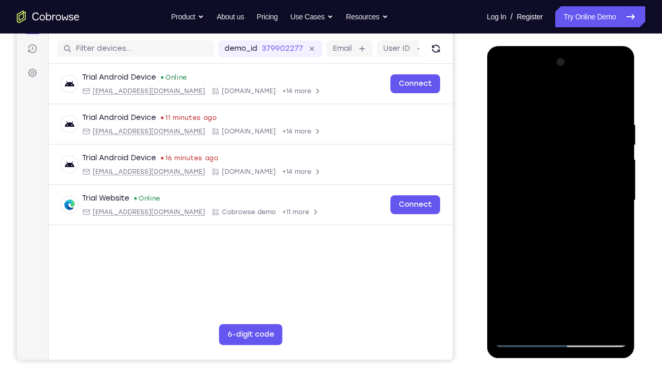
click at [554, 169] on div at bounding box center [560, 200] width 132 height 293
drag, startPoint x: 557, startPoint y: 233, endPoint x: 558, endPoint y: 175, distance: 57.5
click at [558, 175] on div at bounding box center [560, 200] width 132 height 293
click at [514, 280] on div at bounding box center [560, 200] width 132 height 293
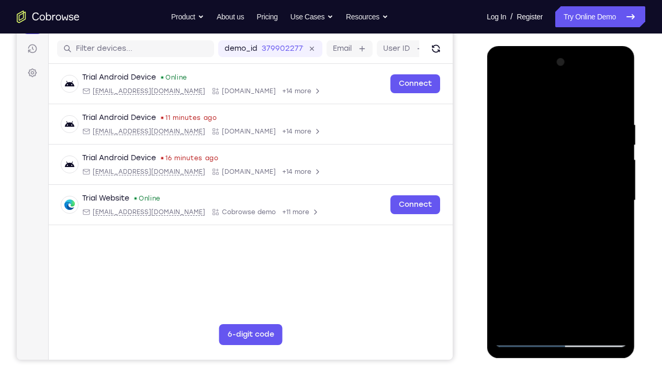
click at [514, 280] on div at bounding box center [560, 200] width 132 height 293
click at [581, 280] on div at bounding box center [560, 200] width 132 height 293
click at [547, 212] on div at bounding box center [560, 200] width 132 height 293
click at [524, 280] on div at bounding box center [560, 200] width 132 height 293
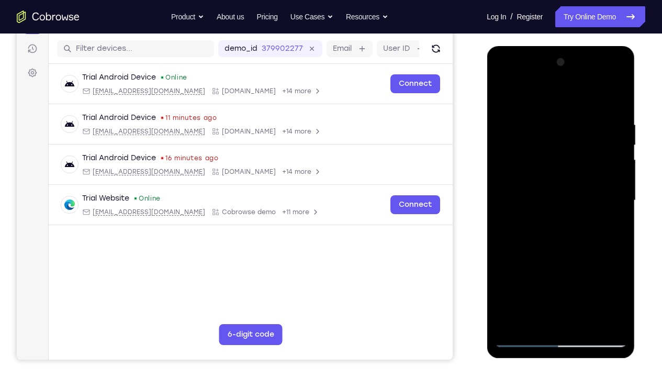
click at [587, 280] on div at bounding box center [560, 200] width 132 height 293
drag, startPoint x: 586, startPoint y: 277, endPoint x: 587, endPoint y: 199, distance: 77.9
click at [587, 199] on div at bounding box center [560, 200] width 132 height 293
click at [525, 280] on div at bounding box center [560, 200] width 132 height 293
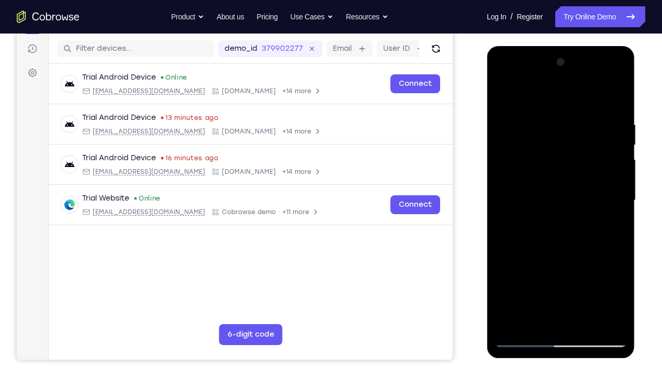
click at [521, 175] on div at bounding box center [560, 200] width 132 height 293
click at [513, 280] on div at bounding box center [560, 200] width 132 height 293
drag, startPoint x: 567, startPoint y: 180, endPoint x: 563, endPoint y: 334, distance: 153.8
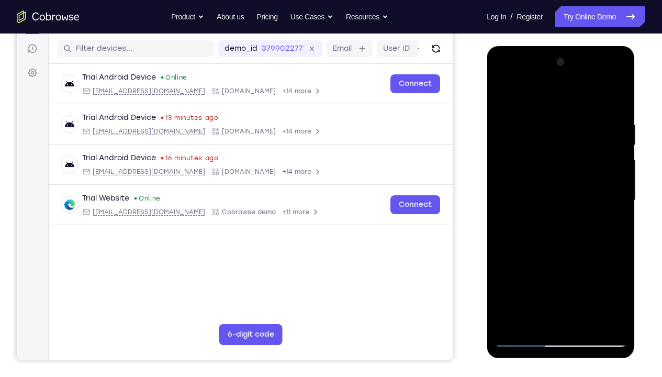
click at [563, 280] on div at bounding box center [560, 200] width 132 height 293
click at [551, 131] on div at bounding box center [560, 200] width 132 height 293
click at [615, 238] on div at bounding box center [560, 200] width 132 height 293
click at [617, 98] on div at bounding box center [560, 200] width 132 height 293
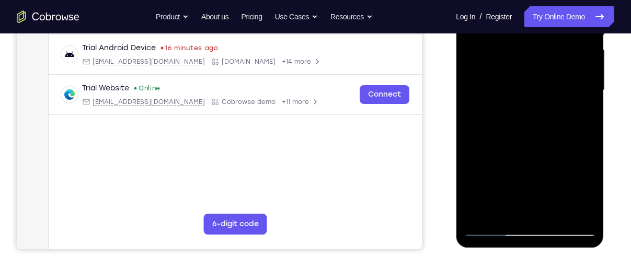
scroll to position [237, 0]
click at [506, 213] on div at bounding box center [530, 90] width 132 height 293
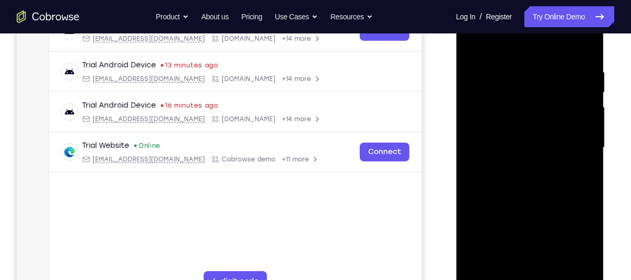
scroll to position [179, 0]
click at [488, 111] on div at bounding box center [530, 148] width 132 height 293
click at [589, 147] on div at bounding box center [530, 148] width 132 height 293
click at [592, 148] on div at bounding box center [530, 148] width 132 height 293
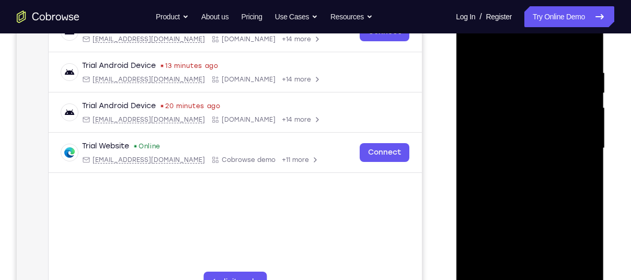
click at [592, 148] on div at bounding box center [530, 148] width 132 height 293
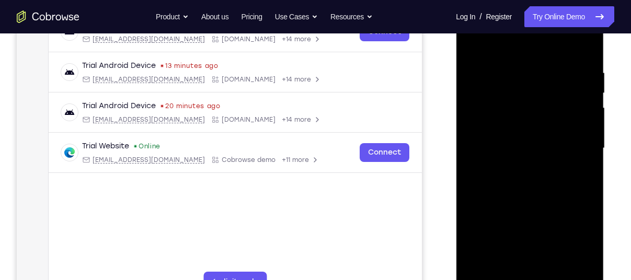
click at [592, 148] on div at bounding box center [530, 148] width 132 height 293
click at [506, 272] on div at bounding box center [530, 148] width 132 height 293
click at [517, 44] on div at bounding box center [530, 148] width 132 height 293
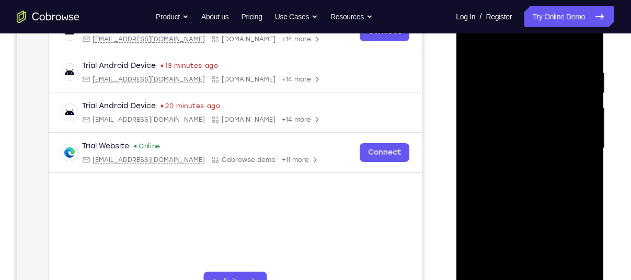
click at [524, 43] on div at bounding box center [530, 148] width 132 height 293
drag, startPoint x: 539, startPoint y: 152, endPoint x: 532, endPoint y: 57, distance: 95.4
click at [532, 57] on div at bounding box center [530, 148] width 132 height 293
drag, startPoint x: 535, startPoint y: 142, endPoint x: 529, endPoint y: 72, distance: 70.4
click at [529, 72] on div at bounding box center [530, 148] width 132 height 293
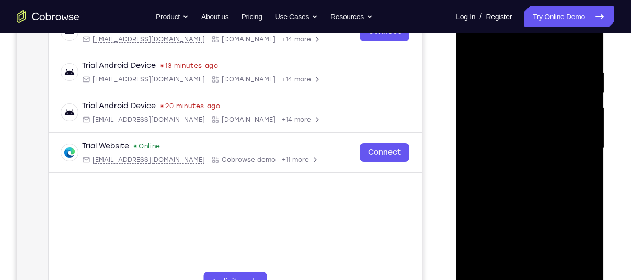
click at [586, 135] on div at bounding box center [530, 148] width 132 height 293
click at [585, 79] on div at bounding box center [530, 148] width 132 height 293
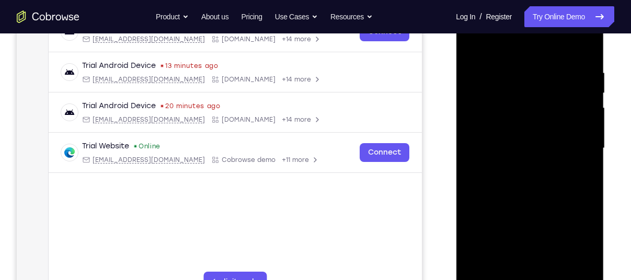
click at [586, 60] on div at bounding box center [530, 148] width 132 height 293
click at [585, 59] on div at bounding box center [530, 148] width 132 height 293
click at [497, 59] on div at bounding box center [530, 148] width 132 height 293
drag, startPoint x: 564, startPoint y: 125, endPoint x: 565, endPoint y: 150, distance: 25.2
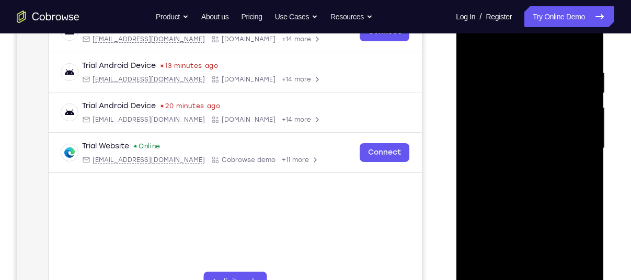
click at [565, 150] on div at bounding box center [530, 148] width 132 height 293
click at [504, 232] on div at bounding box center [530, 148] width 132 height 293
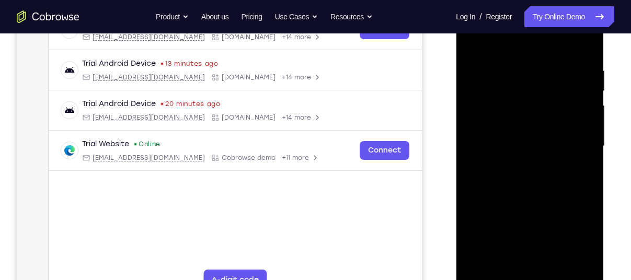
scroll to position [180, 0]
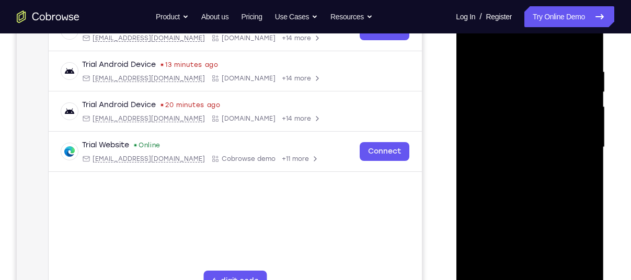
click at [586, 141] on div at bounding box center [530, 147] width 132 height 293
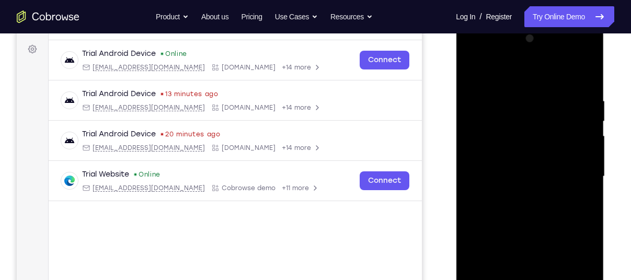
scroll to position [150, 0]
click at [473, 73] on div at bounding box center [530, 177] width 132 height 293
click at [477, 167] on div at bounding box center [530, 177] width 132 height 293
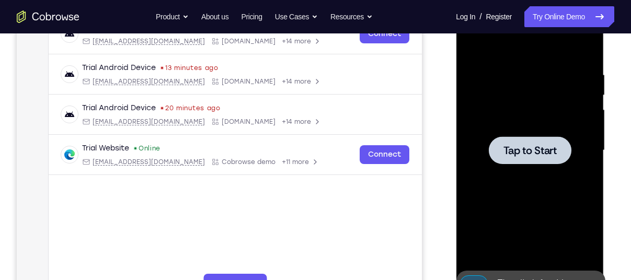
scroll to position [176, 0]
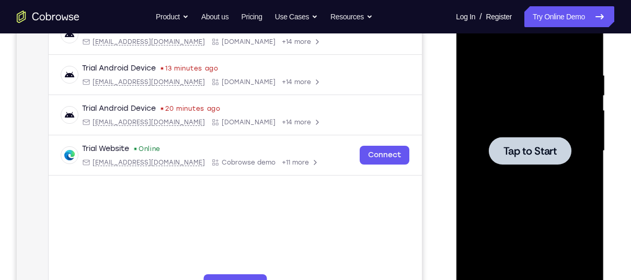
click at [520, 176] on div at bounding box center [530, 151] width 132 height 293
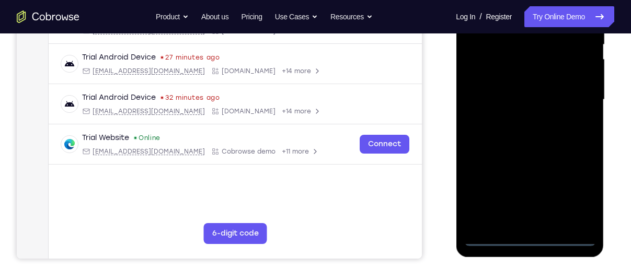
scroll to position [233, 0]
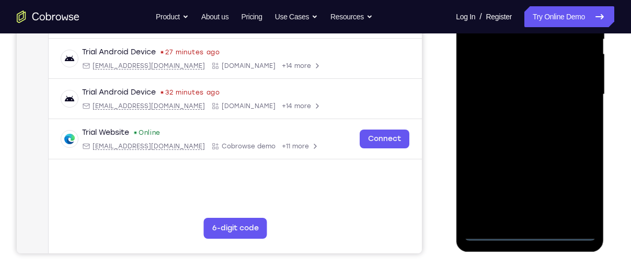
click at [534, 234] on div at bounding box center [530, 94] width 132 height 293
click at [569, 192] on div at bounding box center [530, 94] width 132 height 293
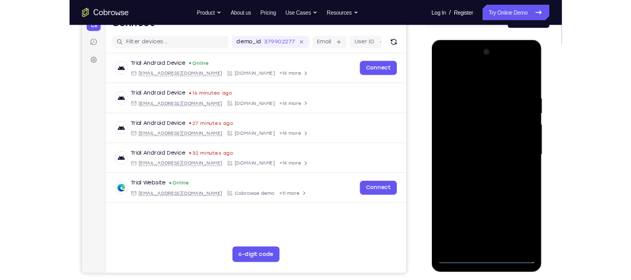
scroll to position [119, 0]
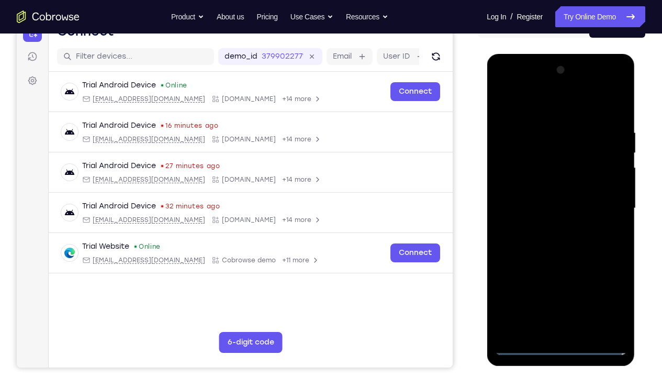
click at [540, 104] on div at bounding box center [560, 208] width 132 height 293
click at [607, 202] on div at bounding box center [560, 208] width 132 height 293
click at [568, 280] on div at bounding box center [560, 208] width 132 height 293
click at [549, 189] on div at bounding box center [560, 208] width 132 height 293
click at [547, 198] on div at bounding box center [560, 208] width 132 height 293
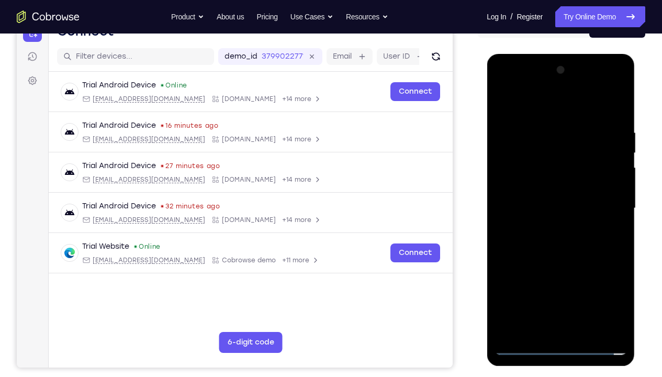
click at [524, 280] on div at bounding box center [560, 208] width 132 height 293
click at [556, 222] on div at bounding box center [560, 208] width 132 height 293
click at [562, 184] on div at bounding box center [560, 208] width 132 height 293
click at [617, 256] on div at bounding box center [560, 208] width 132 height 293
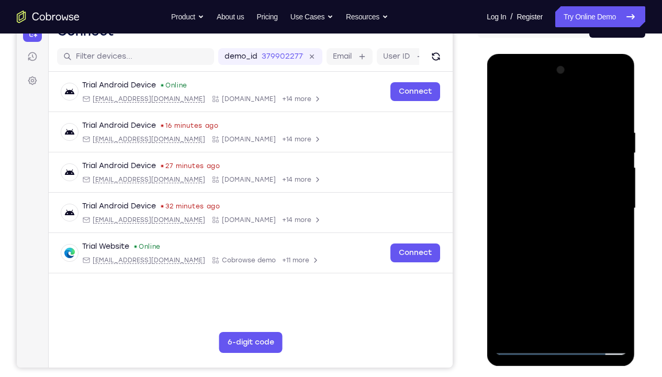
click at [543, 141] on div at bounding box center [560, 208] width 132 height 293
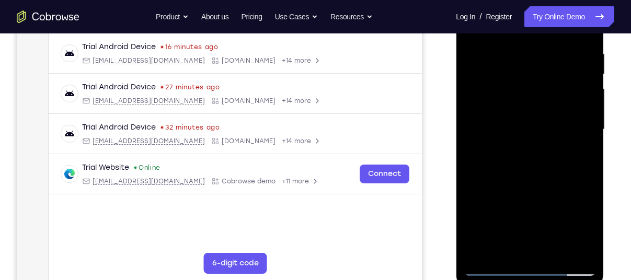
scroll to position [176, 0]
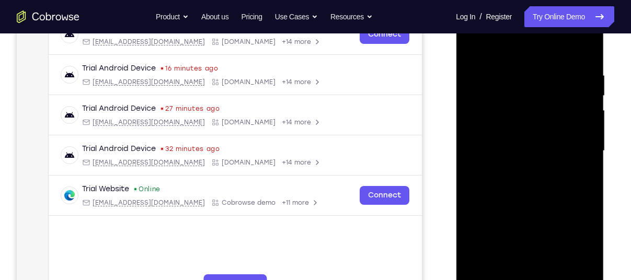
click at [586, 118] on div at bounding box center [530, 151] width 132 height 293
click at [584, 97] on div at bounding box center [530, 151] width 132 height 293
click at [576, 159] on div at bounding box center [530, 151] width 132 height 293
click at [582, 51] on div at bounding box center [530, 151] width 132 height 293
click at [553, 274] on div at bounding box center [530, 151] width 132 height 293
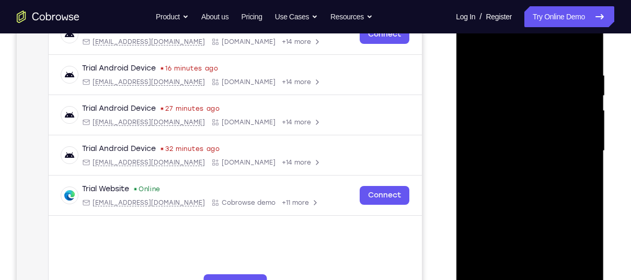
click at [532, 208] on div at bounding box center [530, 151] width 132 height 293
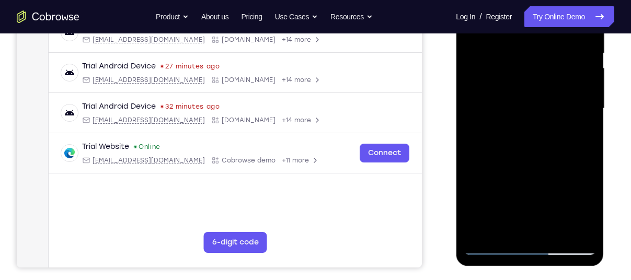
scroll to position [219, 0]
click at [492, 245] on div at bounding box center [530, 108] width 132 height 293
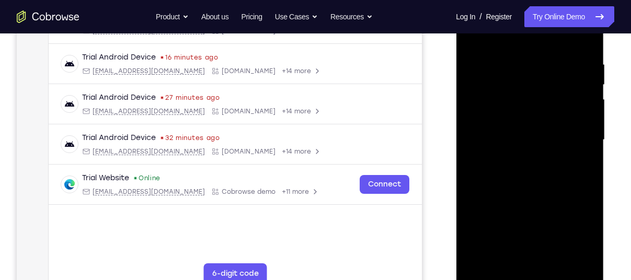
scroll to position [186, 0]
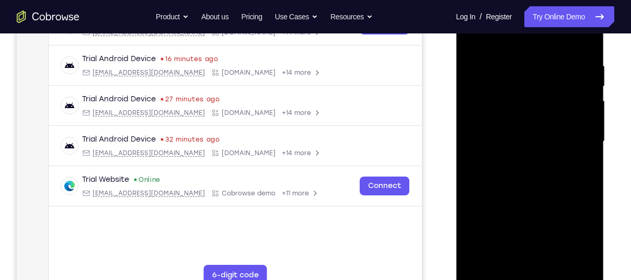
drag, startPoint x: 542, startPoint y: 114, endPoint x: 544, endPoint y: 283, distance: 168.9
click at [544, 280] on div at bounding box center [530, 141] width 132 height 293
click at [513, 59] on div at bounding box center [530, 141] width 132 height 293
click at [584, 169] on div at bounding box center [530, 141] width 132 height 293
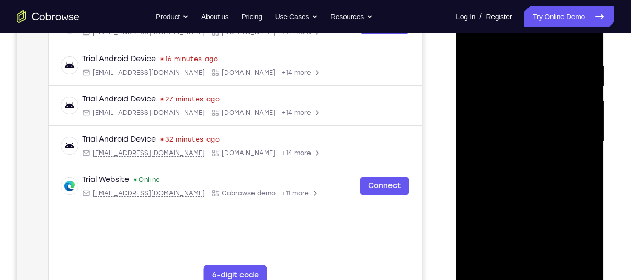
click at [584, 169] on div at bounding box center [530, 141] width 132 height 293
click at [587, 45] on div at bounding box center [530, 141] width 132 height 293
click at [508, 265] on div at bounding box center [530, 141] width 132 height 293
click at [574, 265] on div at bounding box center [530, 141] width 132 height 293
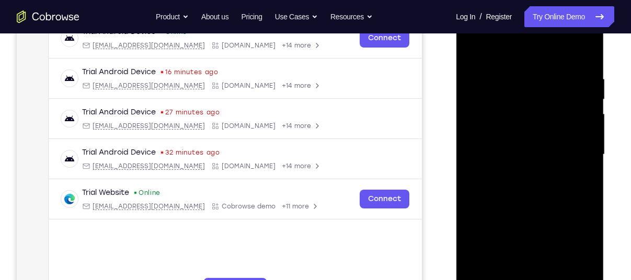
scroll to position [172, 0]
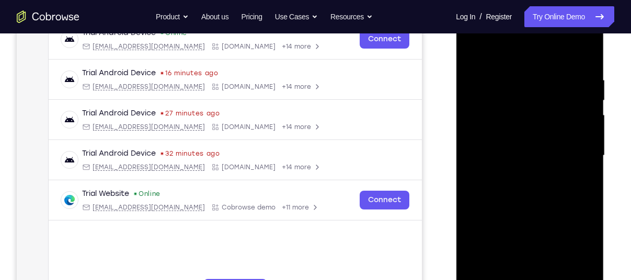
click at [485, 190] on div at bounding box center [530, 155] width 132 height 293
click at [588, 154] on div at bounding box center [530, 155] width 132 height 293
click at [586, 155] on div at bounding box center [530, 155] width 132 height 293
click at [469, 47] on div at bounding box center [530, 155] width 132 height 293
click at [553, 158] on div at bounding box center [530, 155] width 132 height 293
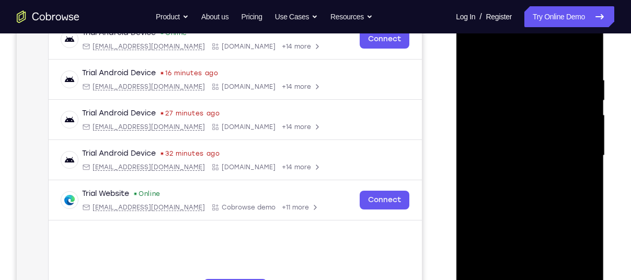
scroll to position [210, 0]
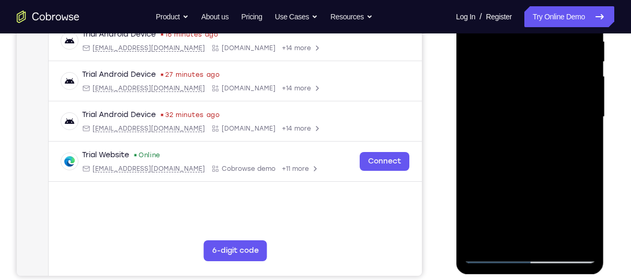
click at [480, 111] on div at bounding box center [530, 117] width 132 height 293
click at [534, 154] on div at bounding box center [530, 117] width 132 height 293
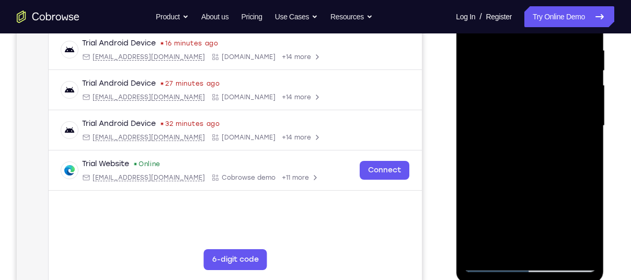
scroll to position [201, 0]
click at [589, 126] on div at bounding box center [530, 126] width 132 height 293
click at [591, 130] on div at bounding box center [530, 126] width 132 height 293
click at [586, 127] on div at bounding box center [530, 126] width 132 height 293
click at [475, 127] on div at bounding box center [530, 126] width 132 height 293
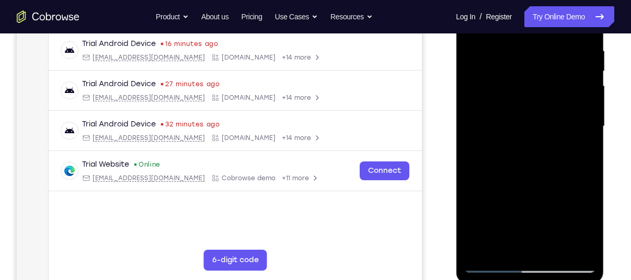
click at [470, 129] on div at bounding box center [530, 126] width 132 height 293
click at [485, 247] on div at bounding box center [530, 126] width 132 height 293
drag, startPoint x: 522, startPoint y: 126, endPoint x: 530, endPoint y: 272, distance: 146.6
click at [530, 272] on div at bounding box center [530, 128] width 148 height 312
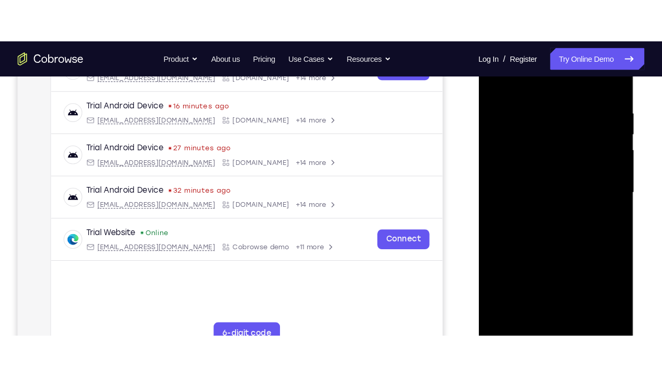
scroll to position [184, 0]
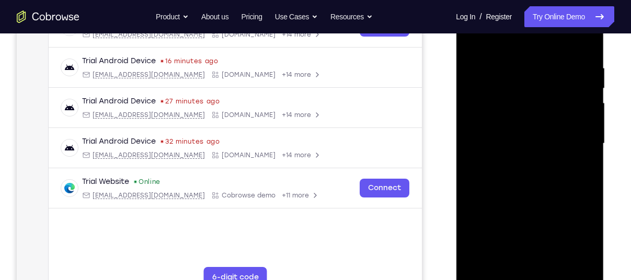
click at [508, 268] on div at bounding box center [530, 143] width 132 height 293
click at [478, 105] on div at bounding box center [530, 143] width 132 height 293
click at [480, 265] on div at bounding box center [530, 143] width 132 height 293
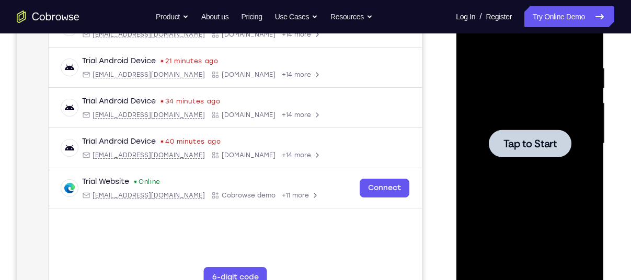
click at [554, 147] on span "Tap to Start" at bounding box center [529, 144] width 53 height 10
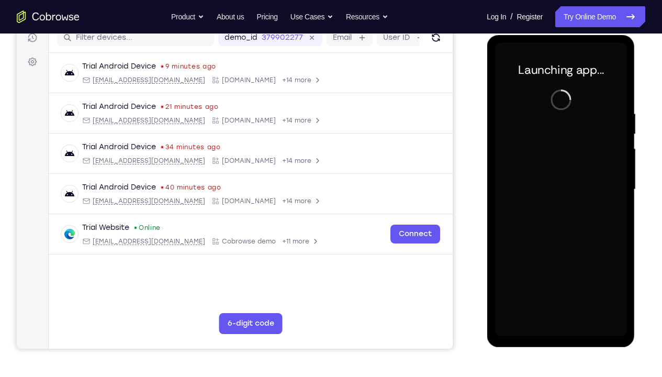
scroll to position [127, 0]
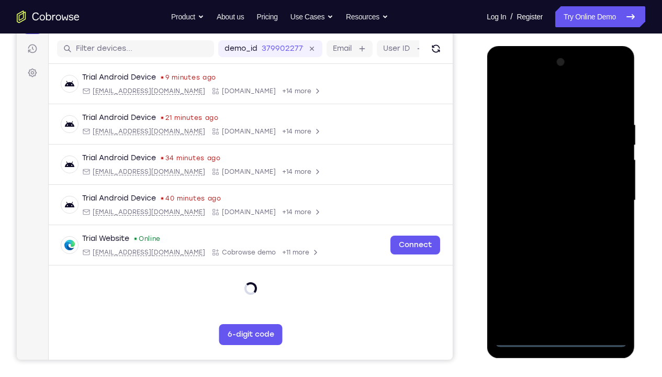
click at [559, 280] on div at bounding box center [560, 200] width 132 height 293
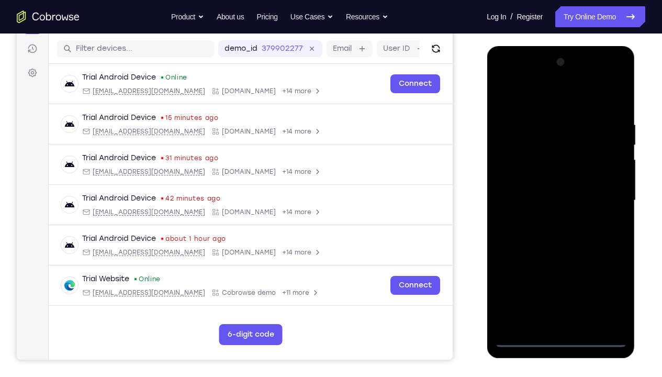
click at [608, 280] on div at bounding box center [560, 200] width 132 height 293
click at [560, 100] on div at bounding box center [560, 200] width 132 height 293
click at [602, 191] on div at bounding box center [560, 200] width 132 height 293
click at [549, 220] on div at bounding box center [560, 200] width 132 height 293
click at [561, 177] on div at bounding box center [560, 200] width 132 height 293
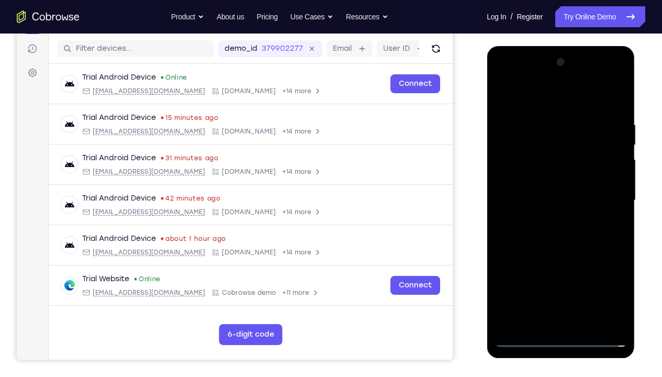
click at [542, 193] on div at bounding box center [560, 200] width 132 height 293
click at [553, 221] on div at bounding box center [560, 200] width 132 height 293
click at [565, 174] on div at bounding box center [560, 200] width 132 height 293
click at [621, 280] on div at bounding box center [560, 200] width 132 height 293
click at [617, 246] on div at bounding box center [560, 200] width 132 height 293
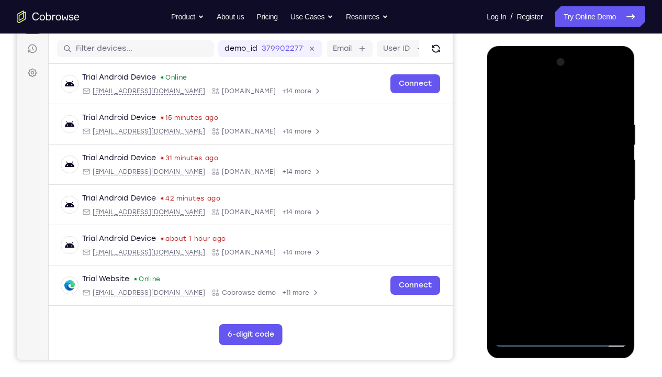
click at [617, 246] on div at bounding box center [560, 200] width 132 height 293
click at [537, 107] on div at bounding box center [560, 200] width 132 height 293
click at [611, 204] on div at bounding box center [560, 200] width 132 height 293
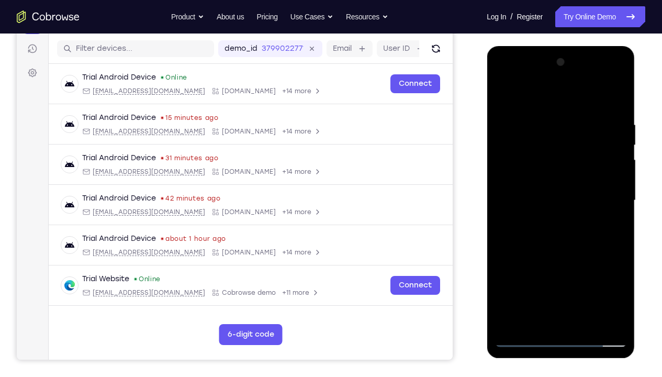
click at [611, 204] on div at bounding box center [560, 200] width 132 height 293
drag, startPoint x: 556, startPoint y: 205, endPoint x: 623, endPoint y: 216, distance: 67.8
click at [623, 216] on div at bounding box center [560, 200] width 132 height 293
click at [618, 164] on div at bounding box center [560, 200] width 132 height 293
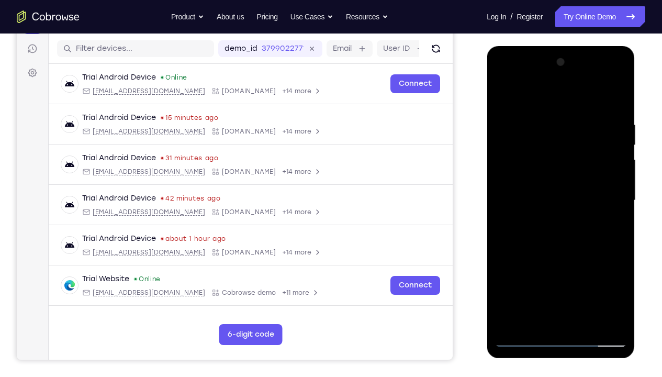
drag, startPoint x: 555, startPoint y: 163, endPoint x: 509, endPoint y: 165, distance: 46.6
click at [509, 165] on div at bounding box center [560, 200] width 132 height 293
click at [612, 148] on div at bounding box center [560, 200] width 132 height 293
click at [614, 134] on div at bounding box center [560, 200] width 132 height 293
click at [613, 104] on div at bounding box center [560, 200] width 132 height 293
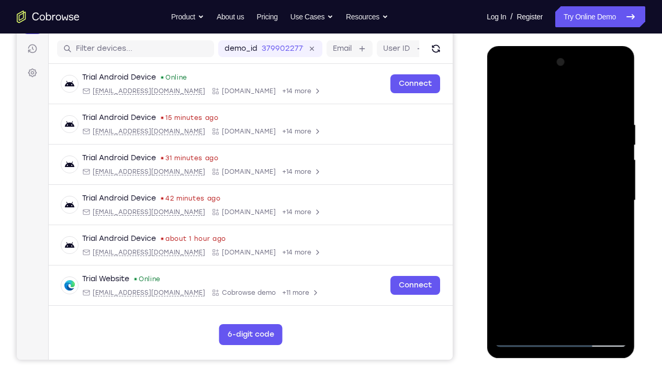
click at [586, 280] on div at bounding box center [560, 200] width 132 height 293
click at [563, 257] on div at bounding box center [560, 200] width 132 height 293
click at [523, 280] on div at bounding box center [560, 200] width 132 height 293
click at [530, 280] on div at bounding box center [560, 200] width 132 height 293
click at [553, 95] on div at bounding box center [560, 200] width 132 height 293
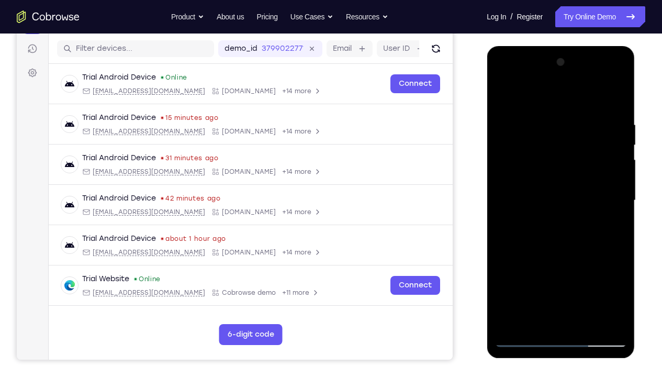
click at [539, 124] on div at bounding box center [560, 200] width 132 height 293
click at [510, 197] on div at bounding box center [560, 200] width 132 height 293
click at [602, 216] on div at bounding box center [560, 200] width 132 height 293
click at [608, 204] on div at bounding box center [560, 200] width 132 height 293
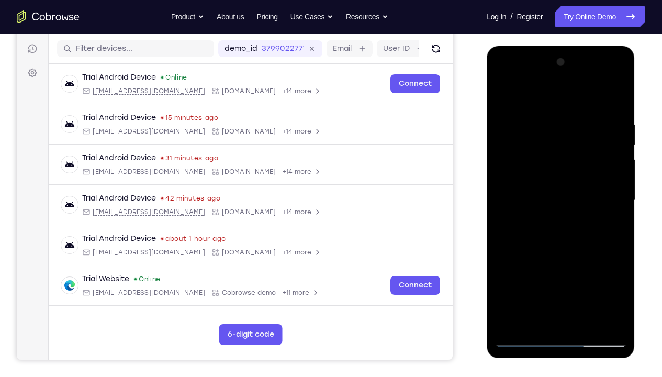
click at [608, 204] on div at bounding box center [560, 200] width 132 height 293
click at [610, 193] on div at bounding box center [560, 200] width 132 height 293
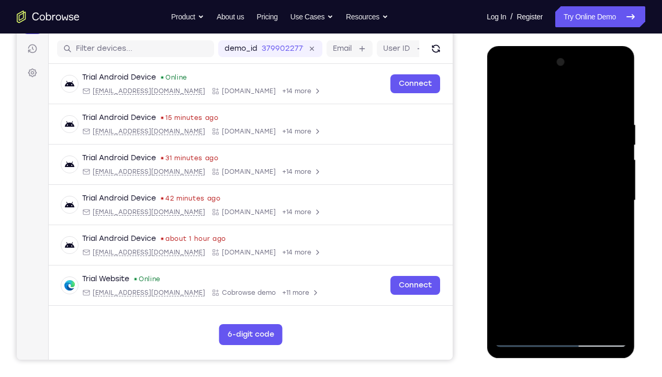
click at [610, 193] on div at bounding box center [560, 200] width 132 height 293
click at [613, 190] on div at bounding box center [560, 200] width 132 height 293
click at [612, 178] on div at bounding box center [560, 200] width 132 height 293
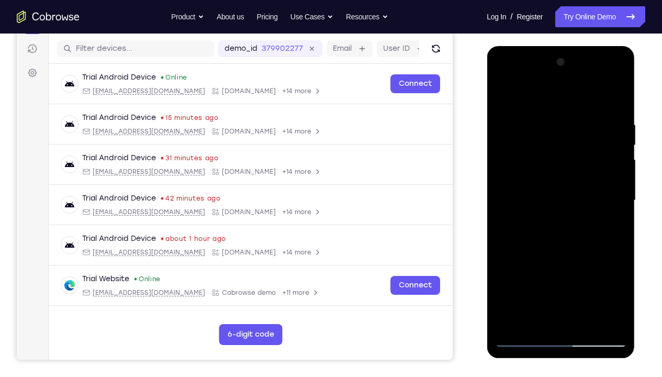
click at [612, 178] on div at bounding box center [560, 200] width 132 height 293
click at [504, 196] on div at bounding box center [560, 200] width 132 height 293
click at [607, 176] on div at bounding box center [560, 200] width 132 height 293
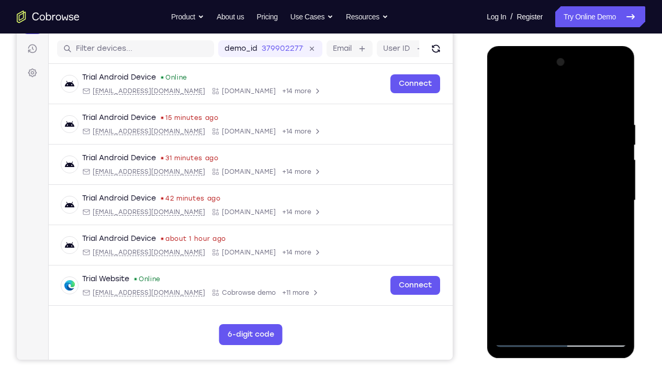
click at [616, 194] on div at bounding box center [560, 200] width 132 height 293
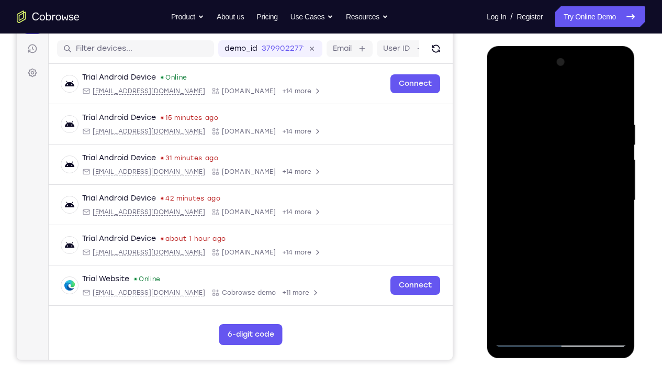
click at [616, 194] on div at bounding box center [560, 200] width 132 height 293
click at [506, 189] on div at bounding box center [560, 200] width 132 height 293
click at [619, 185] on div at bounding box center [560, 200] width 132 height 293
click at [616, 176] on div at bounding box center [560, 200] width 132 height 293
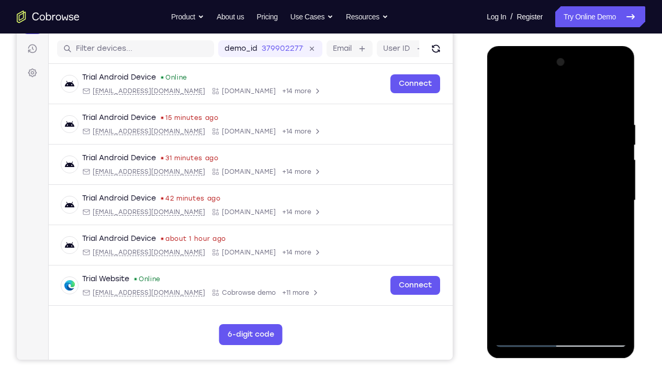
click at [616, 176] on div at bounding box center [560, 200] width 132 height 293
click at [501, 188] on div at bounding box center [560, 200] width 132 height 293
click at [505, 203] on div at bounding box center [560, 200] width 132 height 293
click at [610, 196] on div at bounding box center [560, 200] width 132 height 293
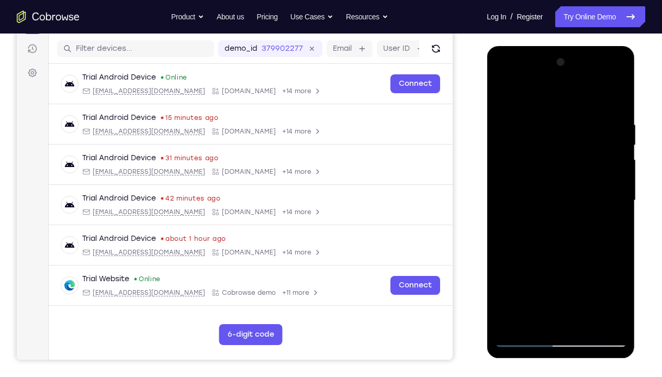
click at [610, 196] on div at bounding box center [560, 200] width 132 height 293
click at [613, 190] on div at bounding box center [560, 200] width 132 height 293
click at [612, 205] on div at bounding box center [560, 200] width 132 height 293
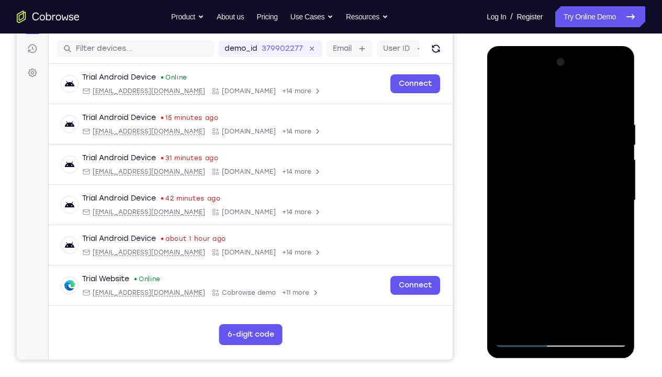
click at [612, 205] on div at bounding box center [560, 200] width 132 height 293
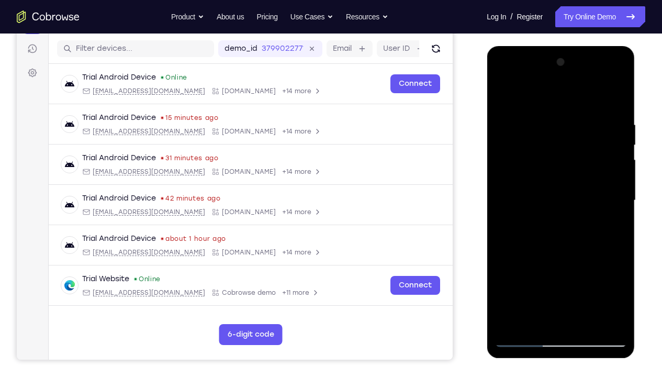
click at [612, 205] on div at bounding box center [560, 200] width 132 height 293
click at [605, 162] on div at bounding box center [560, 200] width 132 height 293
click at [602, 234] on div at bounding box center [560, 200] width 132 height 293
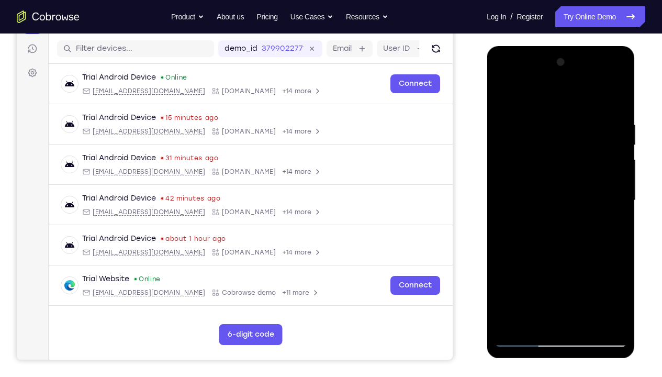
click at [571, 109] on div at bounding box center [560, 200] width 132 height 293
click at [521, 280] on div at bounding box center [560, 200] width 132 height 293
click at [532, 207] on div at bounding box center [560, 200] width 132 height 293
click at [532, 201] on div at bounding box center [560, 200] width 132 height 293
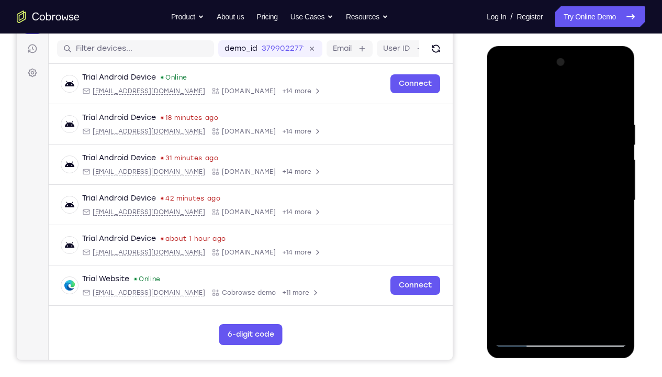
click at [528, 202] on div at bounding box center [560, 200] width 132 height 293
click at [533, 198] on div at bounding box center [560, 200] width 132 height 293
click at [600, 204] on div at bounding box center [560, 200] width 132 height 293
click at [608, 186] on div at bounding box center [560, 200] width 132 height 293
click at [511, 206] on div at bounding box center [560, 200] width 132 height 293
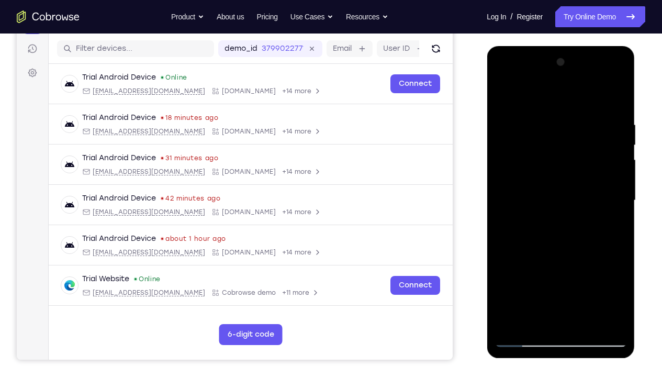
click at [553, 166] on div at bounding box center [560, 200] width 132 height 293
click at [602, 213] on div at bounding box center [560, 200] width 132 height 293
click at [619, 67] on div at bounding box center [560, 200] width 132 height 293
click at [507, 280] on div at bounding box center [560, 200] width 132 height 293
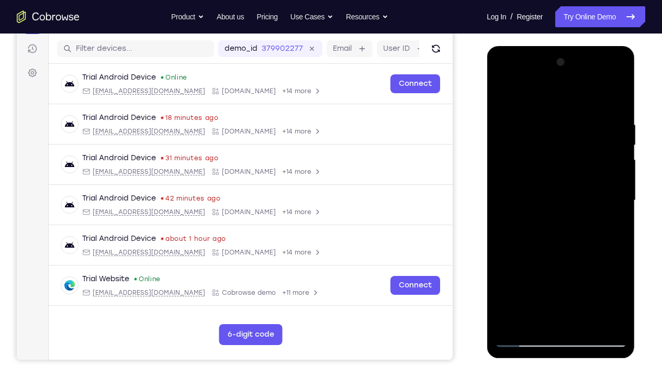
click at [507, 280] on div at bounding box center [560, 200] width 132 height 293
drag, startPoint x: 578, startPoint y: 179, endPoint x: 590, endPoint y: 376, distance: 197.0
click at [590, 280] on html "Online web based iOS Simulators and Android Emulators. Run iPhone, iPad, Mobile…" at bounding box center [560, 203] width 149 height 314
click at [543, 113] on div at bounding box center [560, 200] width 132 height 293
click at [615, 99] on div at bounding box center [560, 200] width 132 height 293
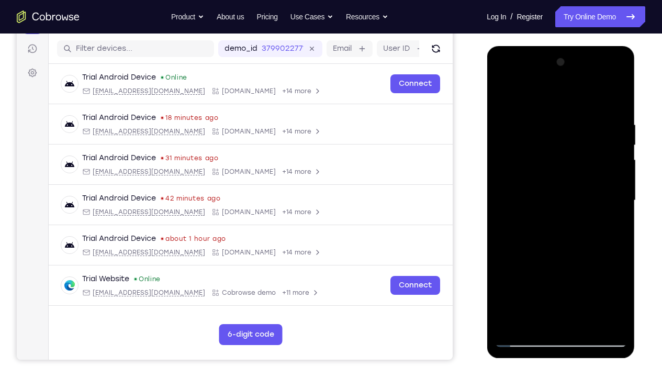
click at [536, 280] on div at bounding box center [560, 200] width 132 height 293
click at [528, 130] on div at bounding box center [560, 200] width 132 height 293
click at [618, 149] on div at bounding box center [560, 200] width 132 height 293
click at [617, 147] on div at bounding box center [560, 200] width 132 height 293
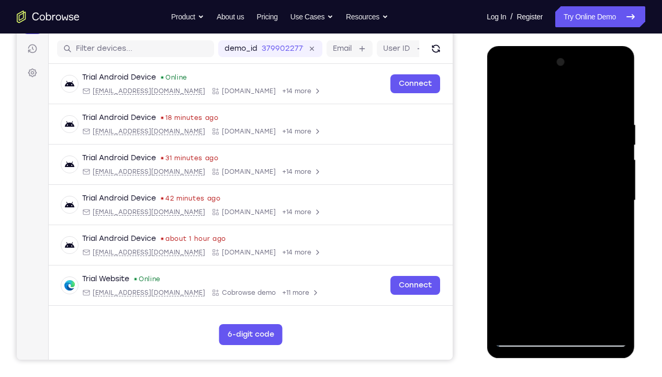
click at [617, 147] on div at bounding box center [560, 200] width 132 height 293
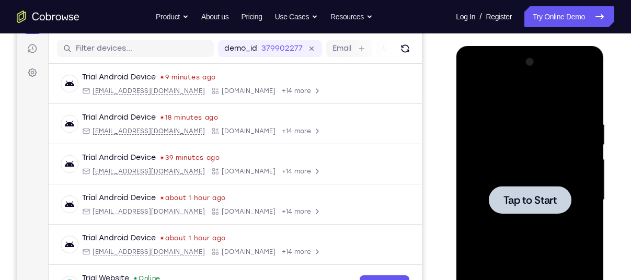
click at [543, 199] on span "Tap to Start" at bounding box center [529, 200] width 53 height 10
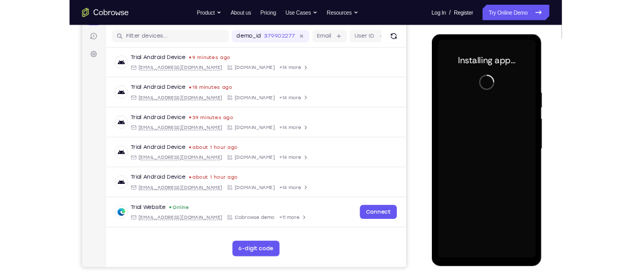
scroll to position [128, 0]
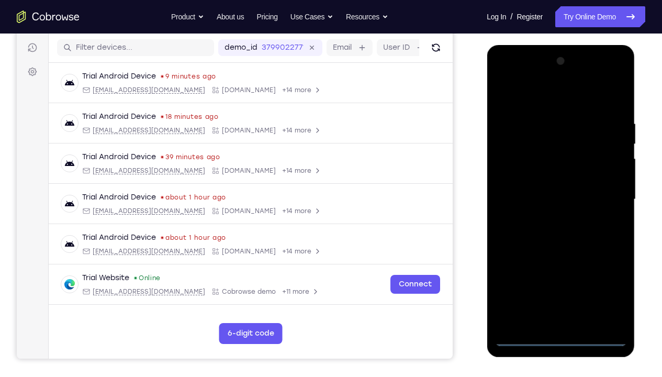
click at [560, 280] on div at bounding box center [560, 199] width 132 height 293
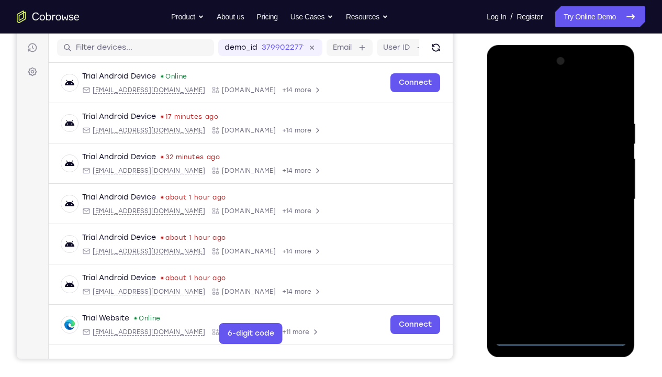
click at [605, 280] on div at bounding box center [560, 199] width 132 height 293
click at [549, 87] on div at bounding box center [560, 199] width 132 height 293
click at [608, 190] on div at bounding box center [560, 199] width 132 height 293
click at [551, 218] on div at bounding box center [560, 199] width 132 height 293
click at [544, 188] on div at bounding box center [560, 199] width 132 height 293
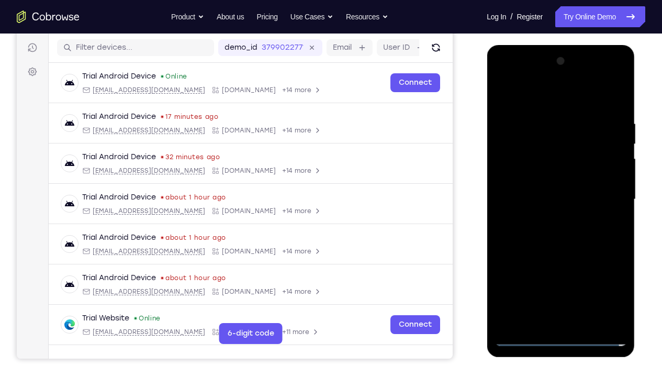
click at [554, 176] on div at bounding box center [560, 199] width 132 height 293
click at [563, 200] on div at bounding box center [560, 199] width 132 height 293
click at [553, 244] on div at bounding box center [560, 199] width 132 height 293
click at [584, 280] on div at bounding box center [560, 199] width 132 height 293
click at [566, 254] on div at bounding box center [560, 199] width 132 height 293
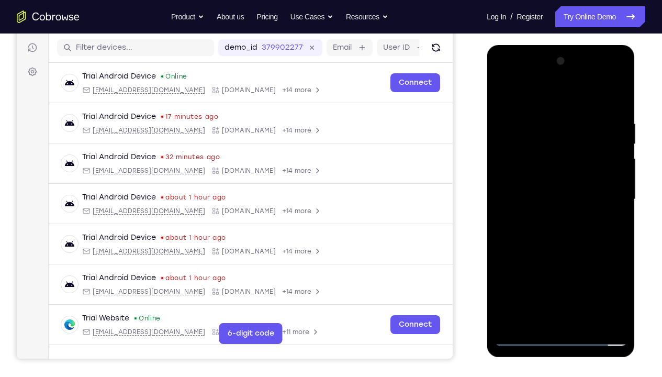
click at [549, 191] on div at bounding box center [560, 199] width 132 height 293
click at [524, 280] on div at bounding box center [560, 199] width 132 height 293
click at [505, 280] on div at bounding box center [560, 199] width 132 height 293
click at [508, 280] on div at bounding box center [560, 199] width 132 height 293
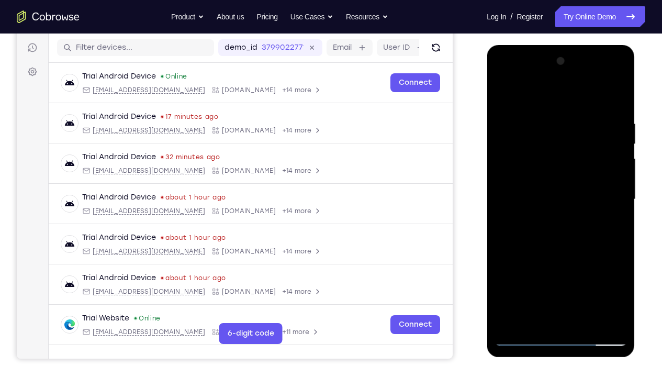
click at [527, 263] on div at bounding box center [560, 199] width 132 height 293
click at [613, 280] on div at bounding box center [560, 199] width 132 height 293
click at [513, 225] on div at bounding box center [560, 199] width 132 height 293
click at [516, 225] on div at bounding box center [560, 199] width 132 height 293
click at [528, 226] on div at bounding box center [560, 199] width 132 height 293
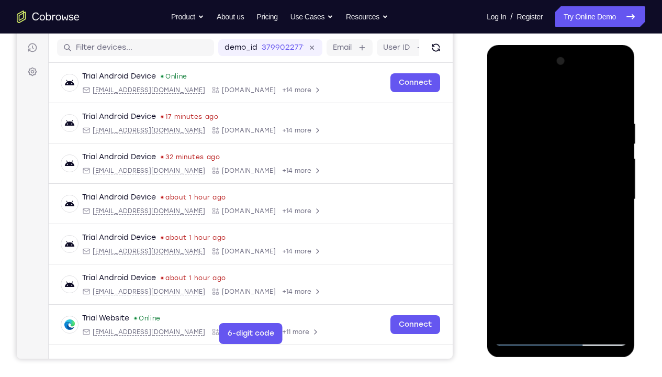
click at [528, 226] on div at bounding box center [560, 199] width 132 height 293
click at [613, 224] on div at bounding box center [560, 199] width 132 height 293
click at [503, 95] on div at bounding box center [560, 199] width 132 height 293
drag, startPoint x: 573, startPoint y: 228, endPoint x: 576, endPoint y: 203, distance: 24.8
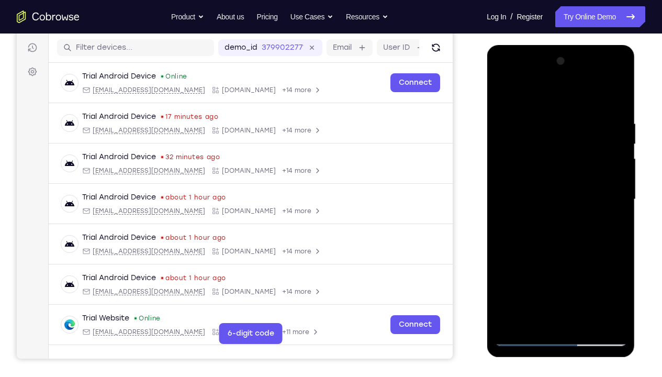
click at [576, 203] on div at bounding box center [560, 199] width 132 height 293
drag, startPoint x: 587, startPoint y: 241, endPoint x: 592, endPoint y: 203, distance: 38.4
click at [592, 203] on div at bounding box center [560, 199] width 132 height 293
click at [536, 280] on div at bounding box center [560, 199] width 132 height 293
click at [620, 280] on div at bounding box center [560, 199] width 132 height 293
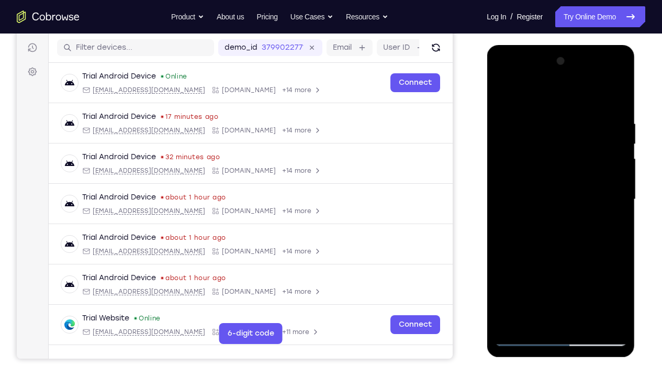
drag, startPoint x: 577, startPoint y: 190, endPoint x: 575, endPoint y: 236, distance: 46.1
click at [575, 236] on div at bounding box center [560, 199] width 132 height 293
click at [514, 280] on div at bounding box center [560, 199] width 132 height 293
drag, startPoint x: 563, startPoint y: 194, endPoint x: 554, endPoint y: 303, distance: 109.7
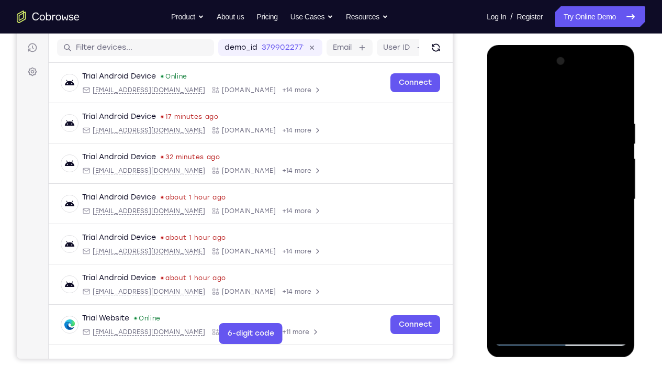
click at [554, 280] on div at bounding box center [560, 199] width 132 height 293
click at [544, 112] on div at bounding box center [560, 199] width 132 height 293
click at [586, 280] on div at bounding box center [560, 199] width 132 height 293
click at [619, 142] on div at bounding box center [560, 199] width 132 height 293
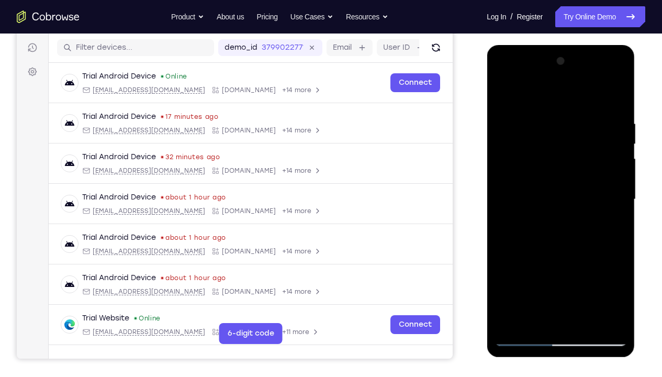
click at [618, 143] on div at bounding box center [560, 199] width 132 height 293
click at [501, 141] on div at bounding box center [560, 199] width 132 height 293
click at [620, 142] on div at bounding box center [560, 199] width 132 height 293
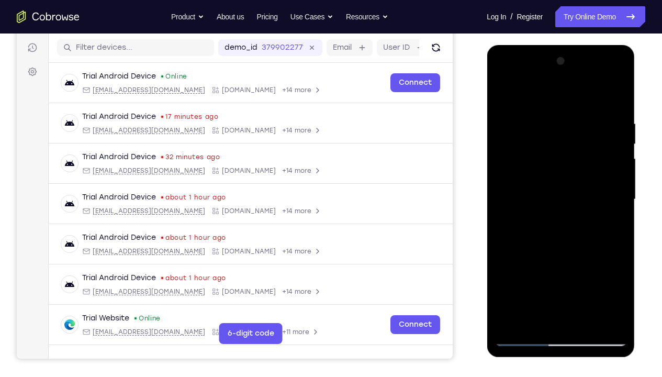
click at [620, 142] on div at bounding box center [560, 199] width 132 height 293
click at [502, 92] on div at bounding box center [560, 199] width 132 height 293
click at [535, 280] on div at bounding box center [560, 199] width 132 height 293
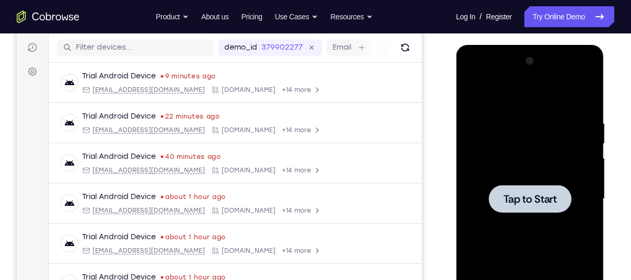
click at [543, 194] on span "Tap to Start" at bounding box center [529, 199] width 53 height 10
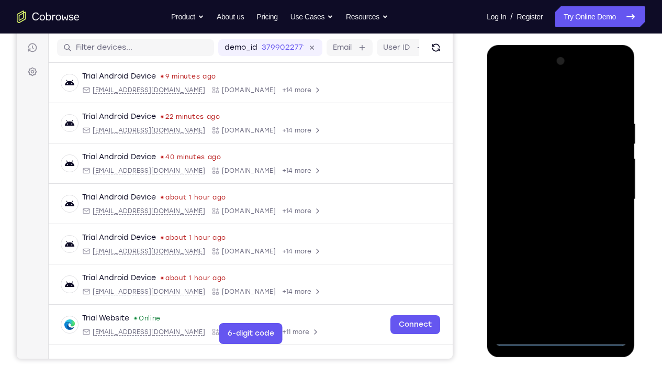
click at [562, 280] on div at bounding box center [560, 199] width 132 height 293
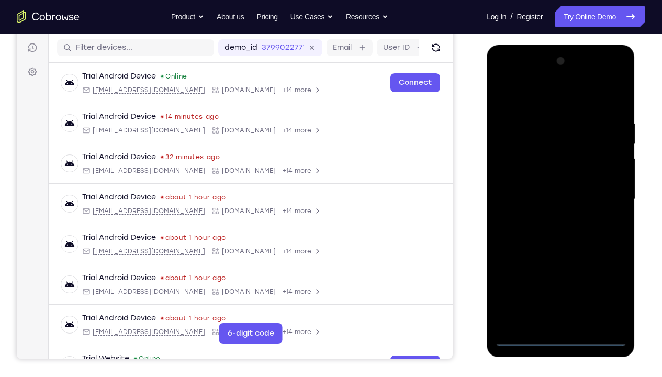
click at [607, 280] on div at bounding box center [560, 199] width 132 height 293
click at [531, 96] on div at bounding box center [560, 199] width 132 height 293
click at [612, 204] on div at bounding box center [560, 199] width 132 height 293
click at [605, 192] on div at bounding box center [560, 199] width 132 height 293
click at [602, 197] on div at bounding box center [560, 199] width 132 height 293
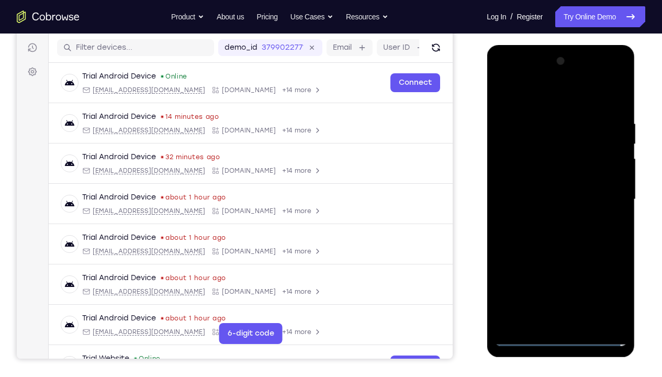
click at [606, 199] on div at bounding box center [560, 199] width 132 height 293
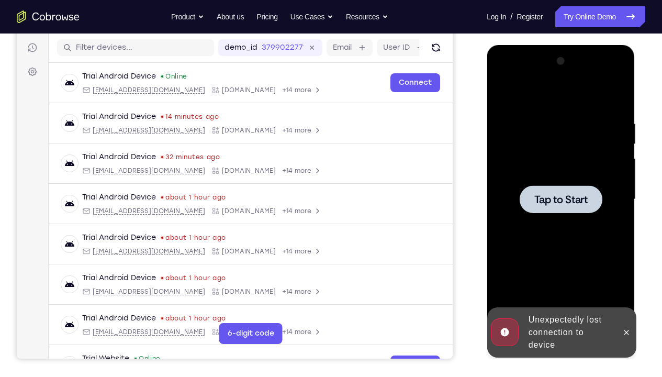
click at [575, 199] on span "Tap to Start" at bounding box center [559, 199] width 53 height 10
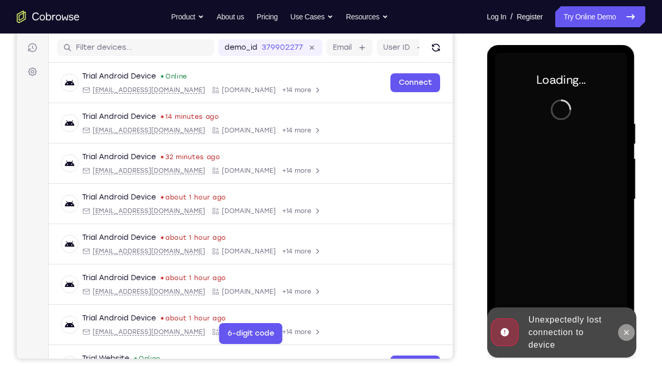
click at [629, 280] on icon at bounding box center [625, 332] width 8 height 8
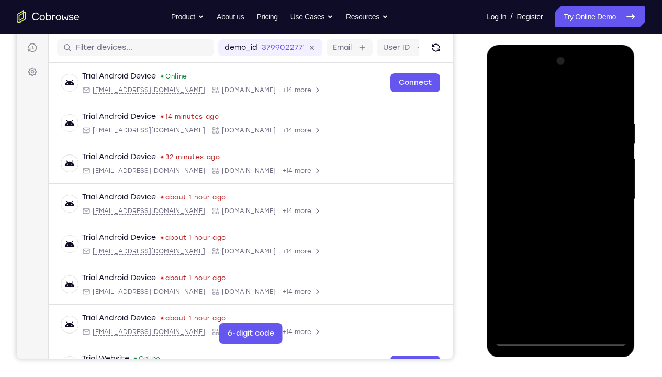
click at [559, 280] on div at bounding box center [560, 199] width 132 height 293
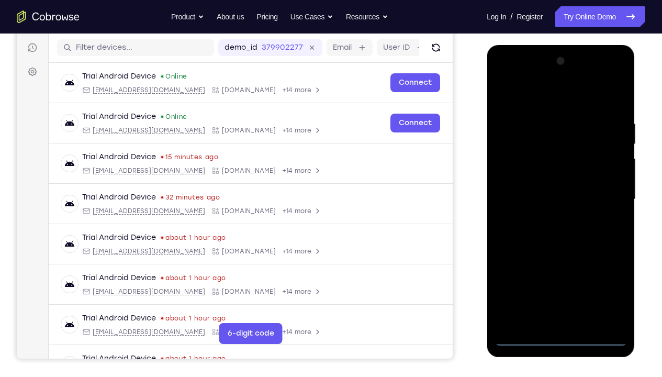
click at [605, 280] on div at bounding box center [560, 199] width 132 height 293
click at [534, 98] on div at bounding box center [560, 199] width 132 height 293
click at [603, 191] on div at bounding box center [560, 199] width 132 height 293
click at [572, 280] on div at bounding box center [560, 199] width 132 height 293
click at [548, 186] on div at bounding box center [560, 199] width 132 height 293
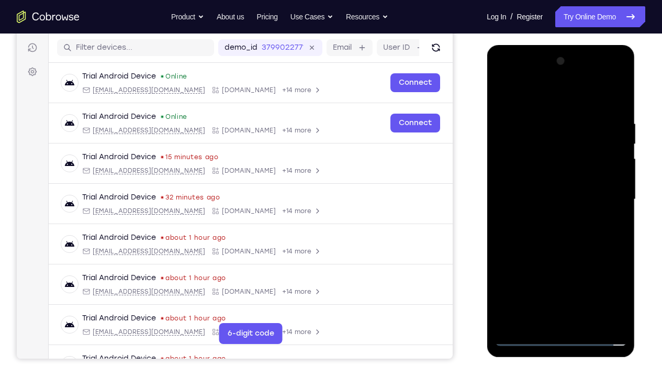
click at [547, 179] on div at bounding box center [560, 199] width 132 height 293
click at [553, 196] on div at bounding box center [560, 199] width 132 height 293
click at [574, 246] on div at bounding box center [560, 199] width 132 height 293
click at [560, 248] on div at bounding box center [560, 199] width 132 height 293
click at [562, 247] on div at bounding box center [560, 199] width 132 height 293
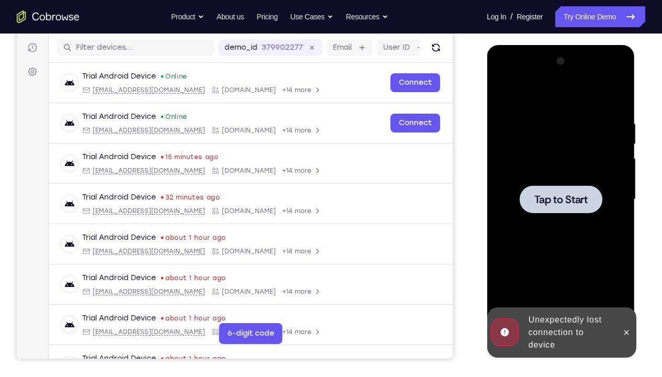
click at [565, 230] on div at bounding box center [560, 199] width 132 height 293
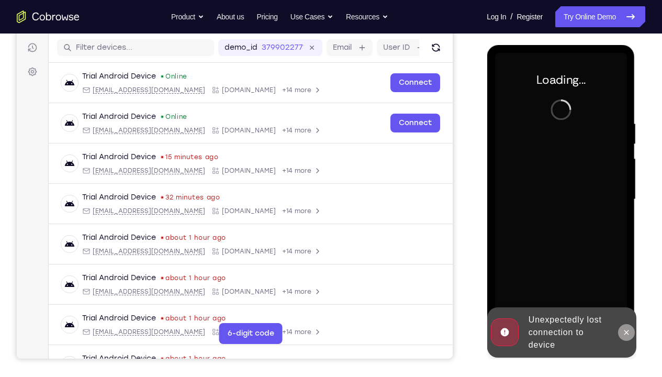
click at [621, 280] on icon at bounding box center [625, 332] width 8 height 8
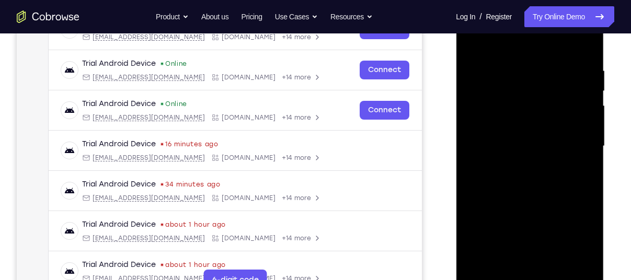
scroll to position [223, 0]
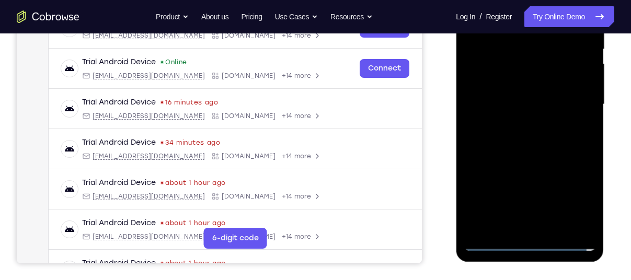
click at [527, 239] on div at bounding box center [530, 104] width 132 height 293
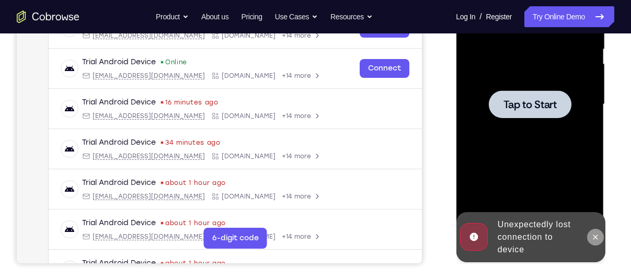
click at [597, 232] on button at bounding box center [595, 237] width 17 height 17
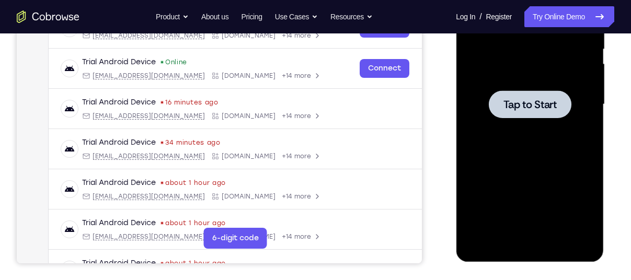
click at [528, 123] on div at bounding box center [530, 104] width 132 height 293
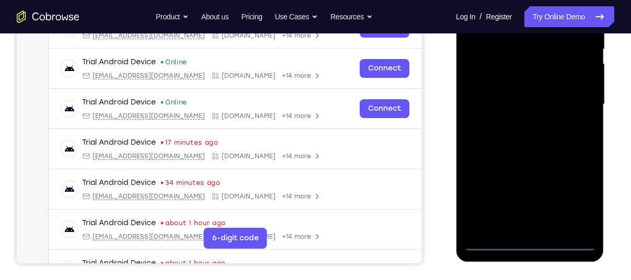
click at [528, 238] on div at bounding box center [530, 104] width 132 height 293
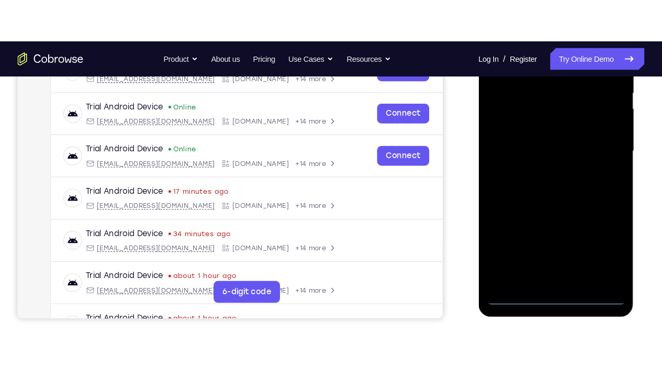
scroll to position [213, 0]
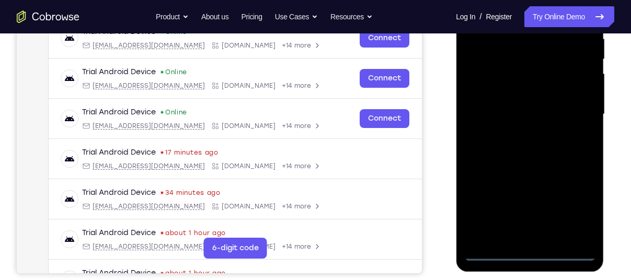
click at [531, 254] on div at bounding box center [530, 114] width 132 height 293
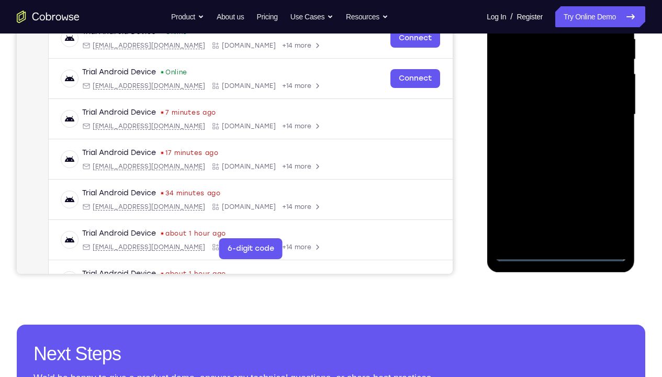
scroll to position [193, 0]
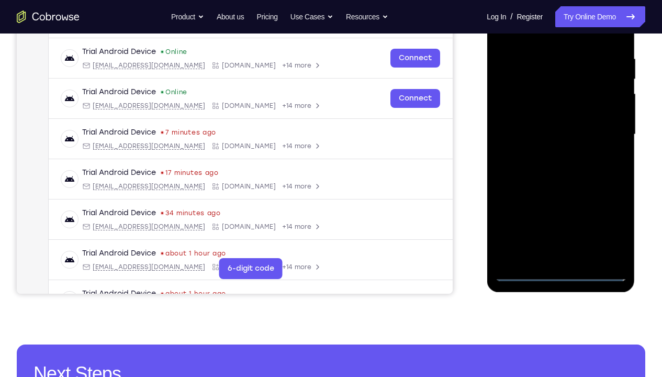
click at [605, 234] on div at bounding box center [560, 134] width 132 height 293
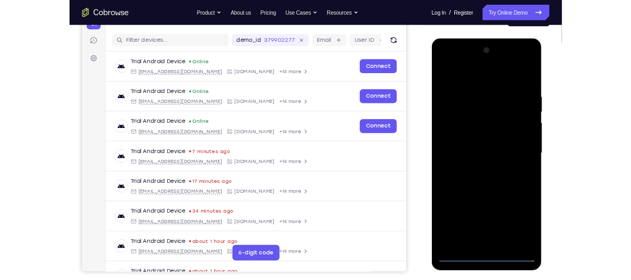
scroll to position [121, 0]
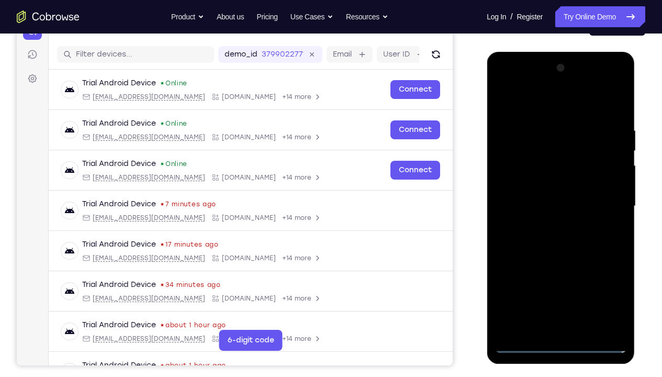
click at [542, 107] on div at bounding box center [560, 206] width 132 height 293
click at [603, 204] on div at bounding box center [560, 206] width 132 height 293
click at [570, 280] on div at bounding box center [560, 206] width 132 height 293
click at [537, 191] on div at bounding box center [560, 206] width 132 height 293
click at [544, 181] on div at bounding box center [560, 206] width 132 height 293
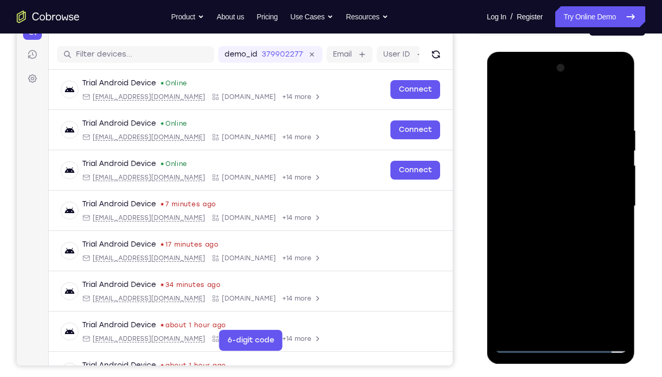
click at [554, 209] on div at bounding box center [560, 206] width 132 height 293
click at [571, 240] on div at bounding box center [560, 206] width 132 height 293
click at [569, 256] on div at bounding box center [560, 206] width 132 height 293
click at [545, 135] on div at bounding box center [560, 206] width 132 height 293
click at [612, 208] on div at bounding box center [560, 206] width 132 height 293
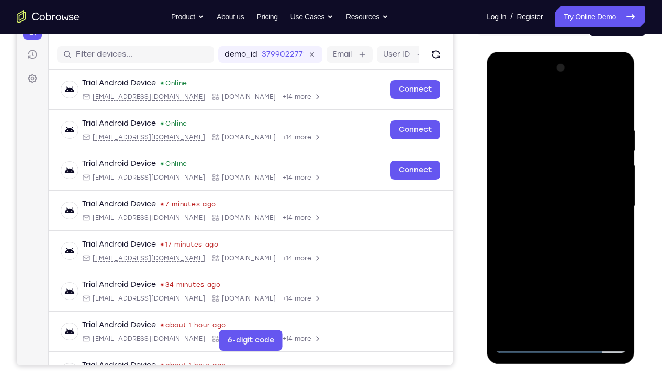
click at [511, 209] on div at bounding box center [560, 206] width 132 height 293
click at [615, 104] on div at bounding box center [560, 206] width 132 height 293
click at [586, 280] on div at bounding box center [560, 206] width 132 height 293
click at [562, 264] on div at bounding box center [560, 206] width 132 height 293
click at [521, 280] on div at bounding box center [560, 206] width 132 height 293
